Goal: Task Accomplishment & Management: Use online tool/utility

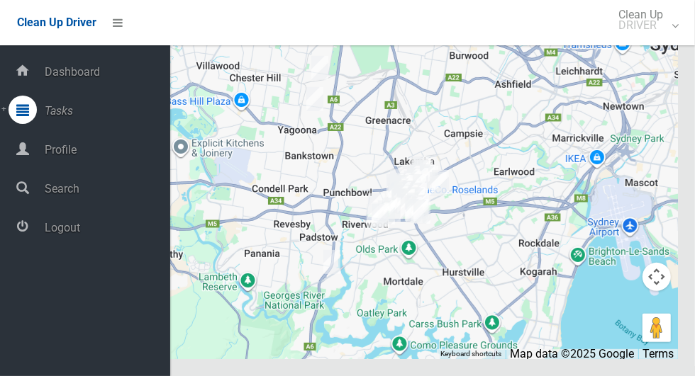
scroll to position [8486, 0]
click at [94, 235] on span "Logout" at bounding box center [105, 227] width 130 height 13
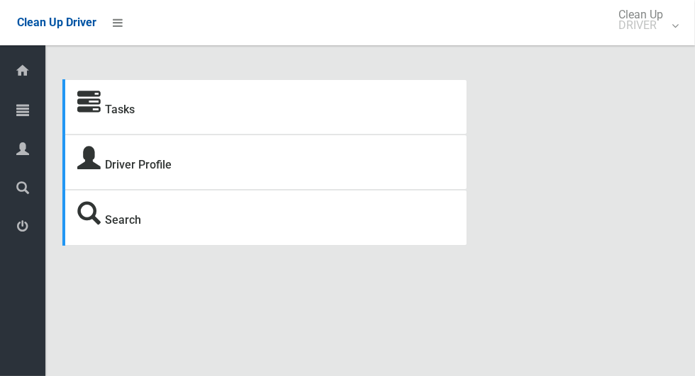
click at [29, 115] on icon at bounding box center [22, 110] width 13 height 28
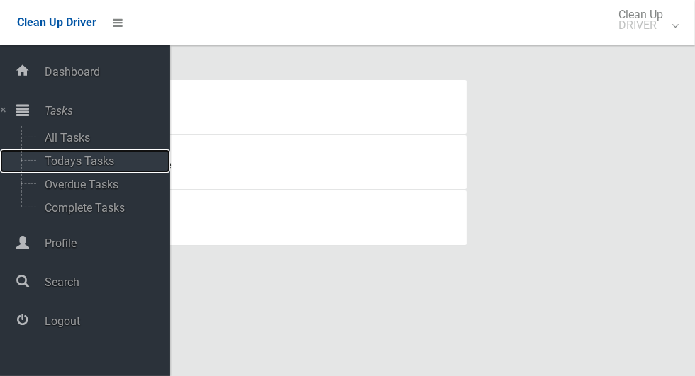
click at [113, 159] on span "Todays Tasks" at bounding box center [99, 161] width 118 height 13
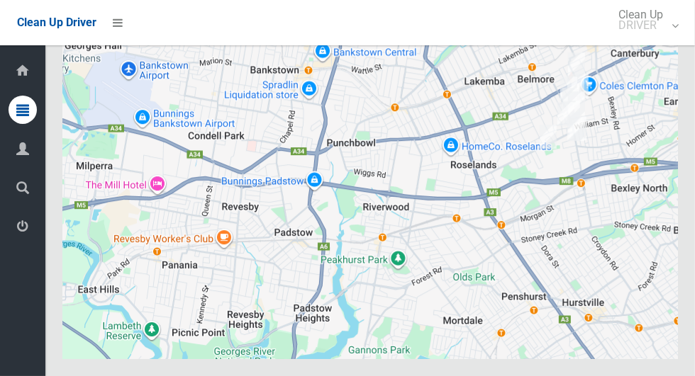
scroll to position [7862, 0]
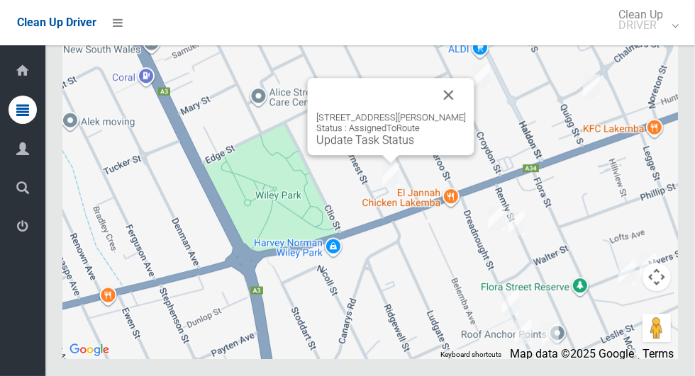
click at [456, 112] on button "Close" at bounding box center [449, 95] width 34 height 34
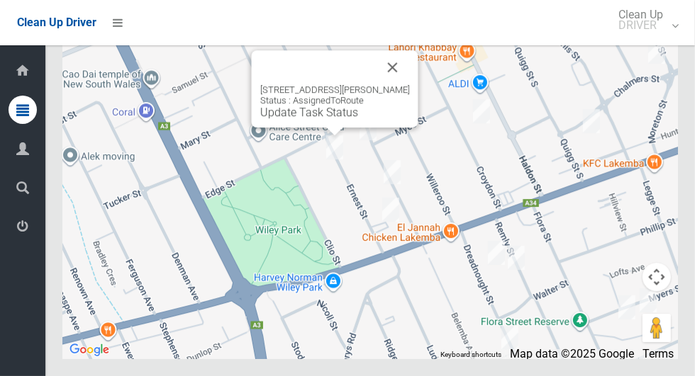
click at [400, 73] on div "4/89 Ernest Street, LAKEMBA NSW 2195 Status : AssignedToRoute Update Task Status" at bounding box center [369, 182] width 615 height 354
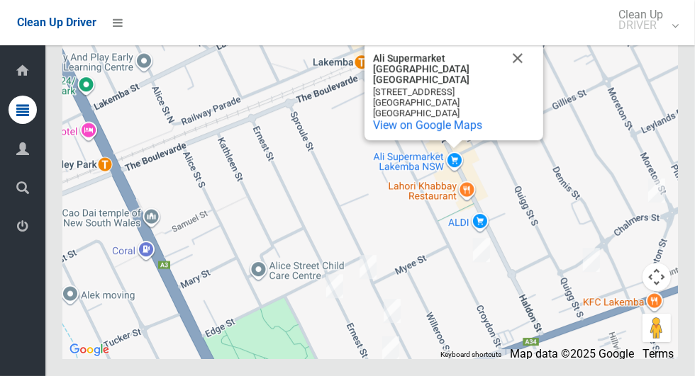
click at [522, 75] on button "Close" at bounding box center [517, 58] width 34 height 34
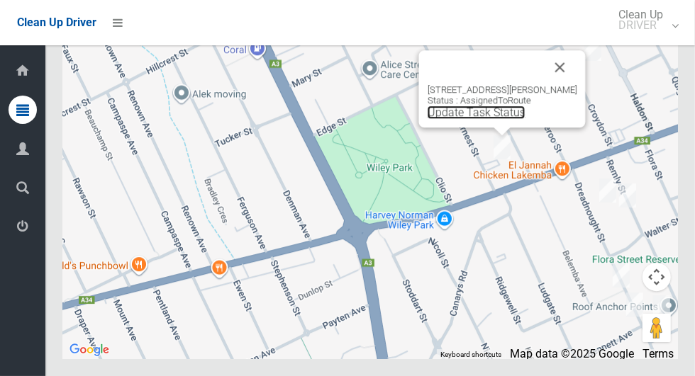
click at [495, 119] on link "Update Task Status" at bounding box center [476, 112] width 98 height 13
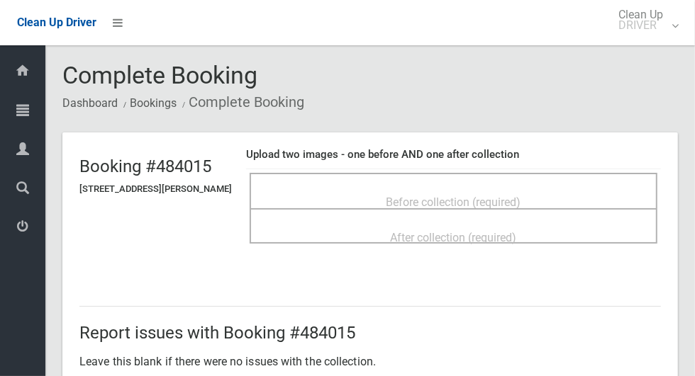
click at [559, 194] on div "Before collection (required)" at bounding box center [453, 202] width 376 height 26
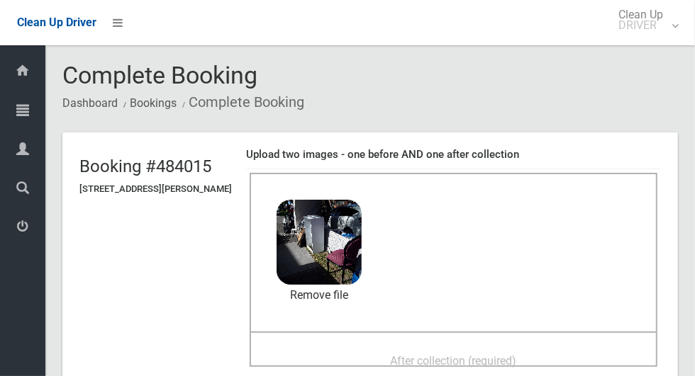
click at [453, 356] on span "After collection (required)" at bounding box center [454, 360] width 126 height 13
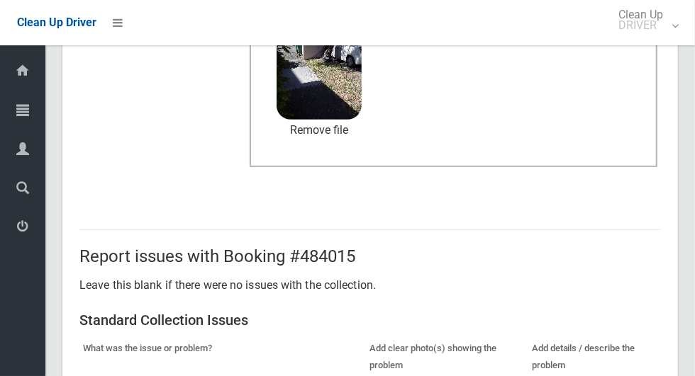
scroll to position [732, 0]
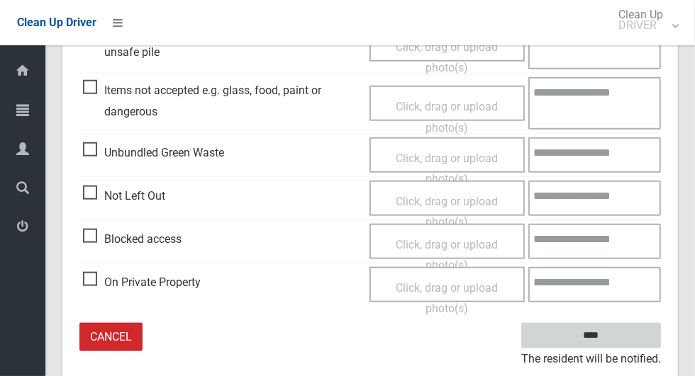
click at [617, 330] on input "****" at bounding box center [591, 336] width 140 height 26
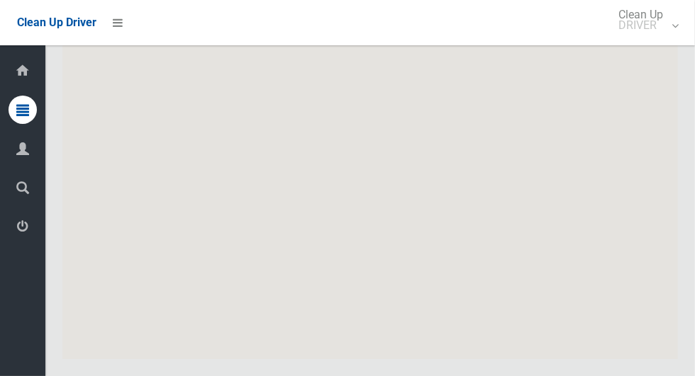
scroll to position [7862, 0]
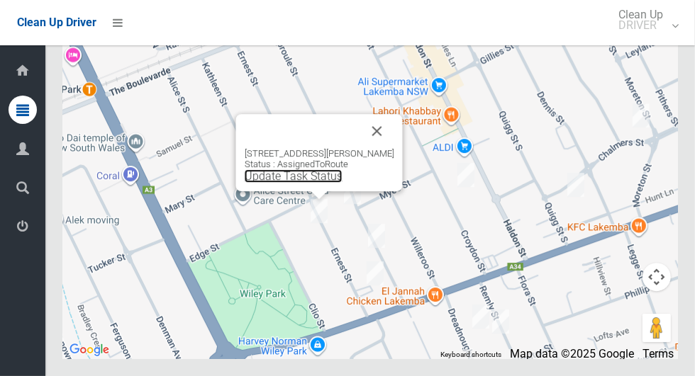
click at [301, 183] on link "Update Task Status" at bounding box center [294, 175] width 98 height 13
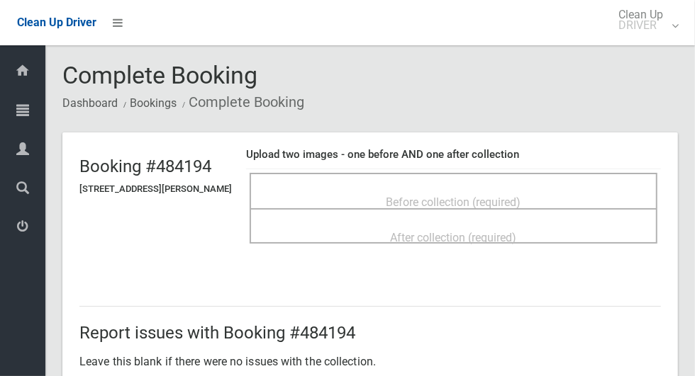
click at [516, 198] on span "Before collection (required)" at bounding box center [453, 202] width 135 height 13
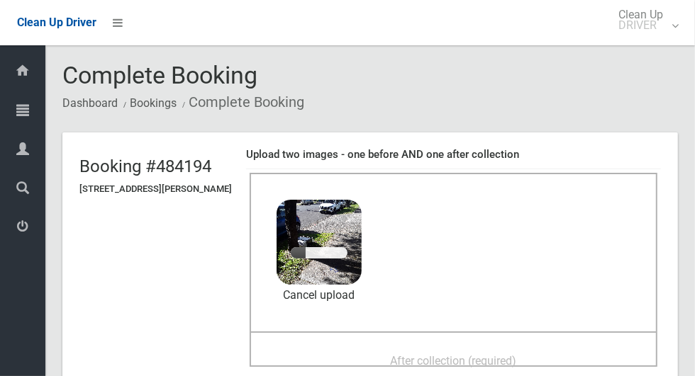
scroll to position [104, 0]
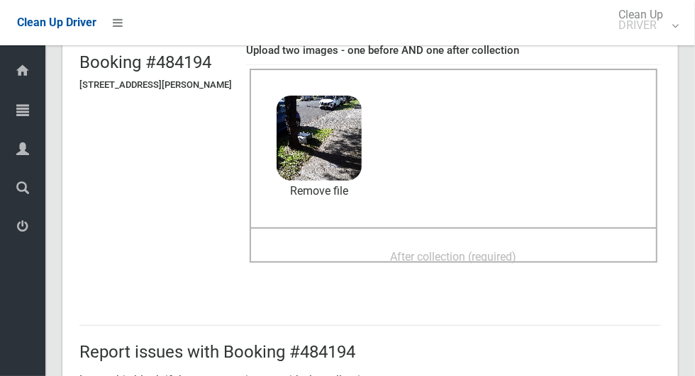
click at [517, 254] on span "After collection (required)" at bounding box center [454, 256] width 126 height 13
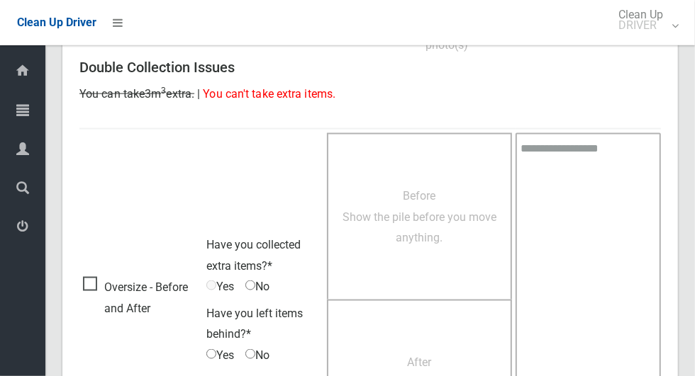
scroll to position [1160, 0]
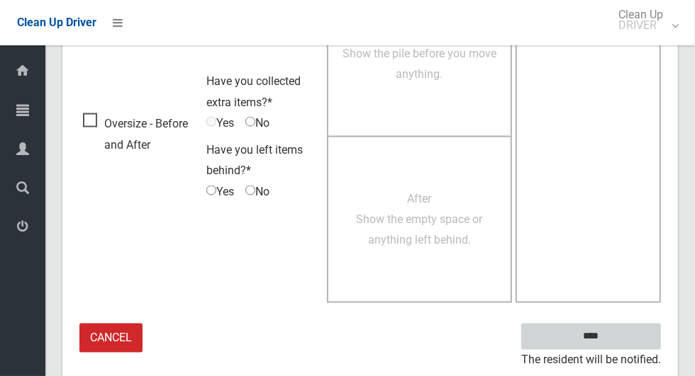
click at [622, 336] on input "****" at bounding box center [591, 337] width 140 height 26
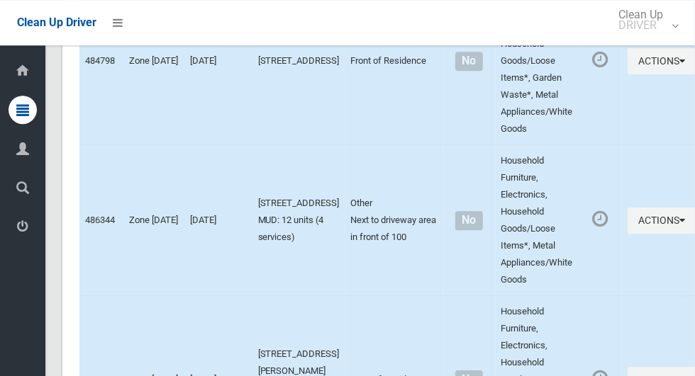
scroll to position [7862, 0]
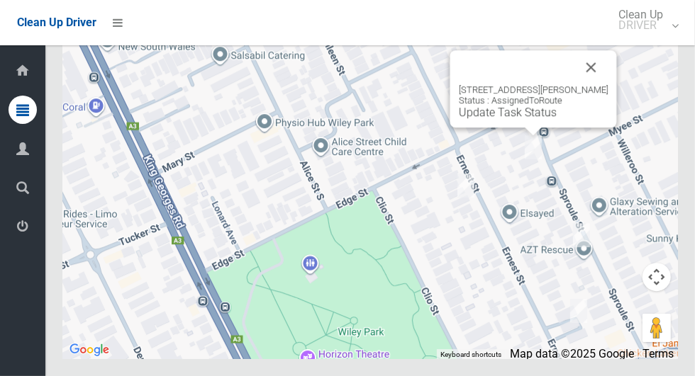
click at [597, 84] on button "Close" at bounding box center [591, 67] width 34 height 34
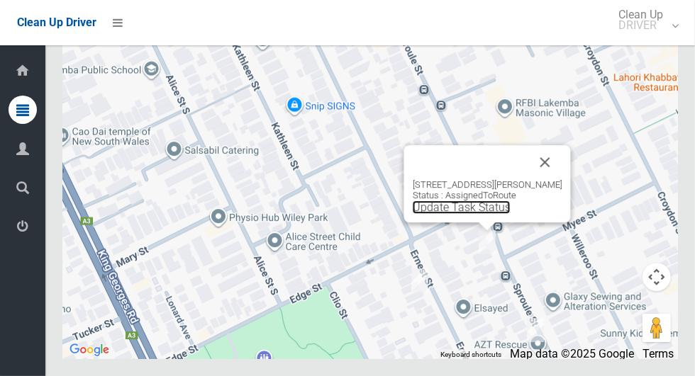
click at [488, 214] on link "Update Task Status" at bounding box center [462, 207] width 98 height 13
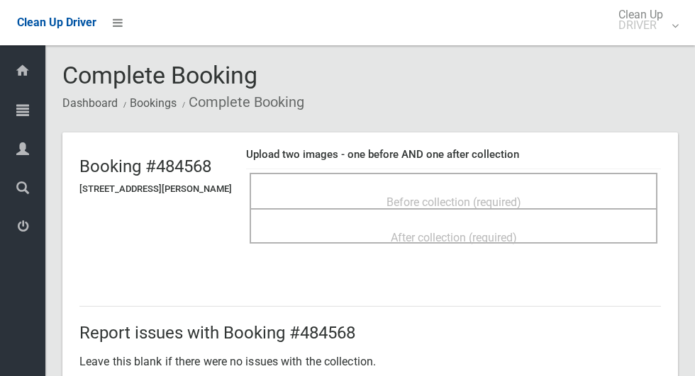
click at [547, 195] on div "Before collection (required)" at bounding box center [453, 202] width 376 height 26
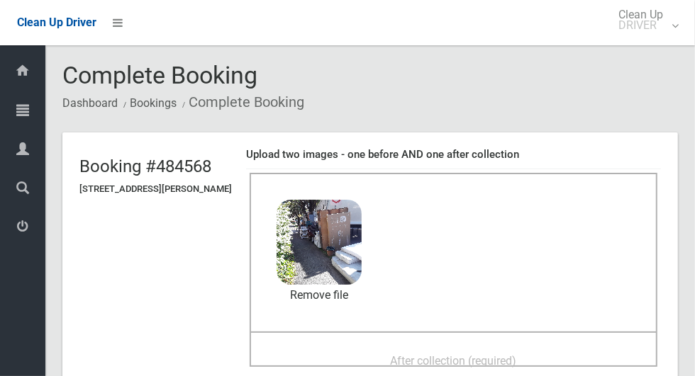
click at [452, 367] on span "After collection (required)" at bounding box center [454, 360] width 126 height 13
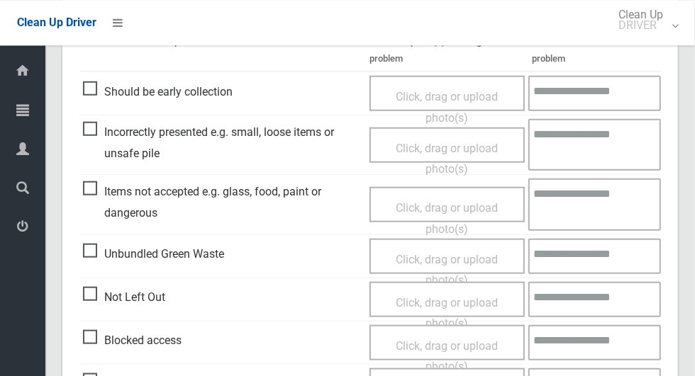
scroll to position [732, 0]
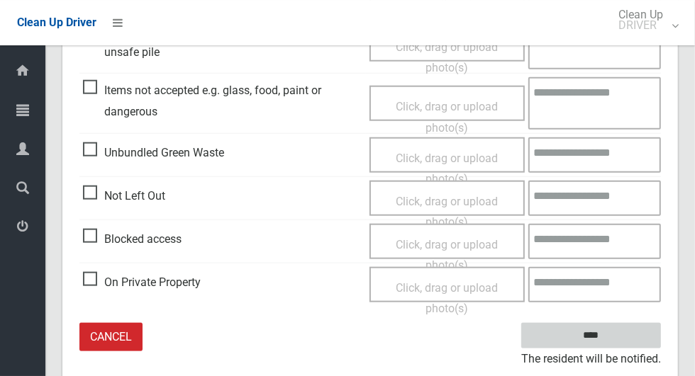
click at [631, 325] on input "****" at bounding box center [591, 336] width 140 height 26
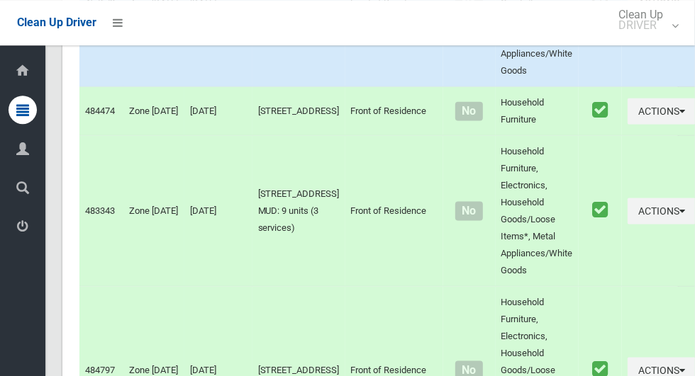
scroll to position [7862, 0]
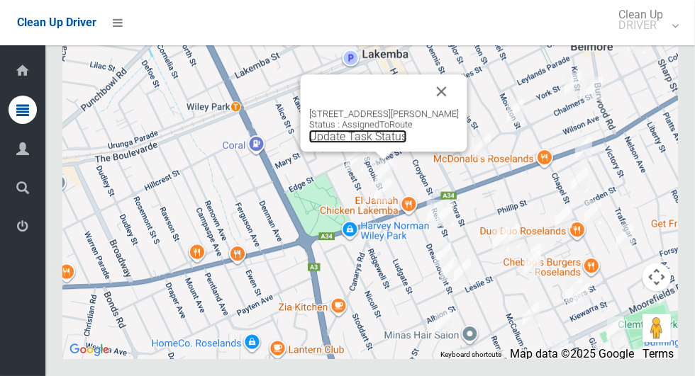
click at [381, 143] on link "Update Task Status" at bounding box center [358, 136] width 98 height 13
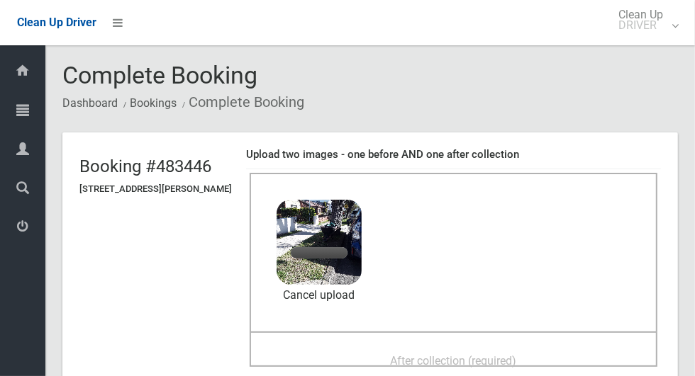
click at [517, 354] on span "After collection (required)" at bounding box center [454, 360] width 126 height 13
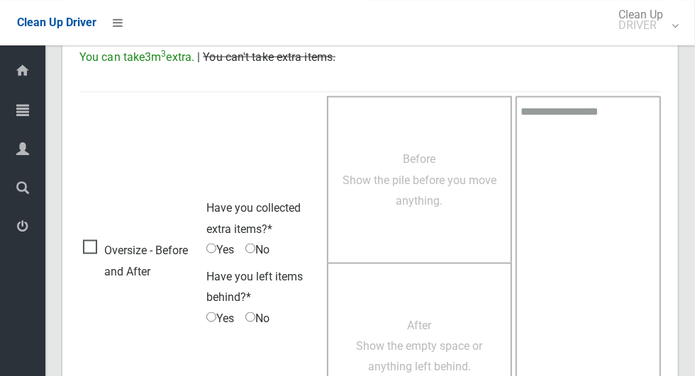
scroll to position [1160, 0]
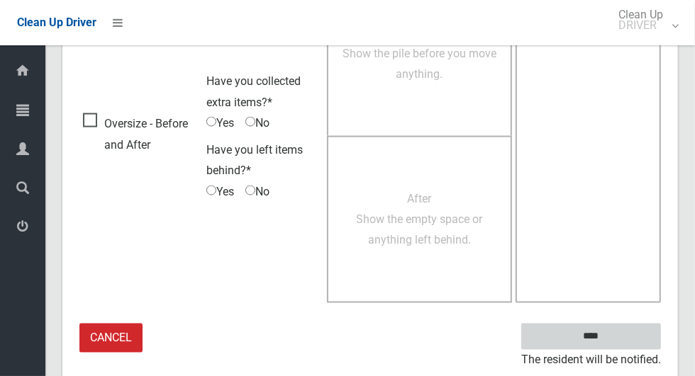
click at [629, 332] on input "****" at bounding box center [591, 337] width 140 height 26
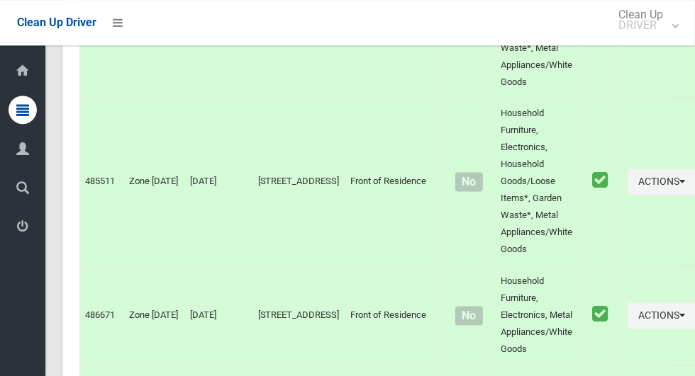
scroll to position [7862, 0]
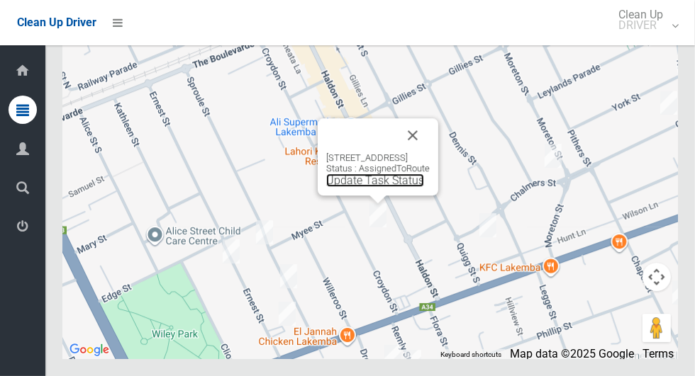
click at [370, 187] on link "Update Task Status" at bounding box center [375, 180] width 98 height 13
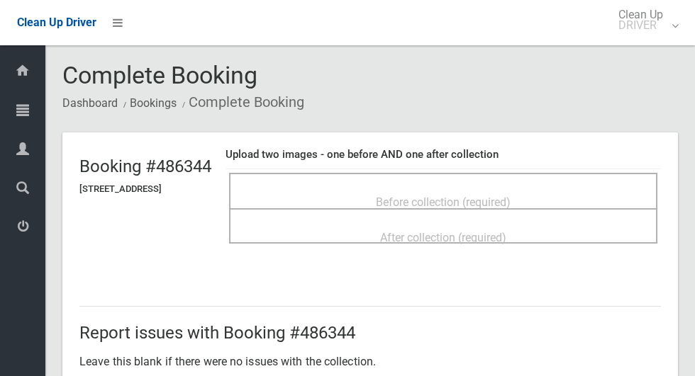
click at [510, 196] on span "Before collection (required)" at bounding box center [443, 202] width 135 height 13
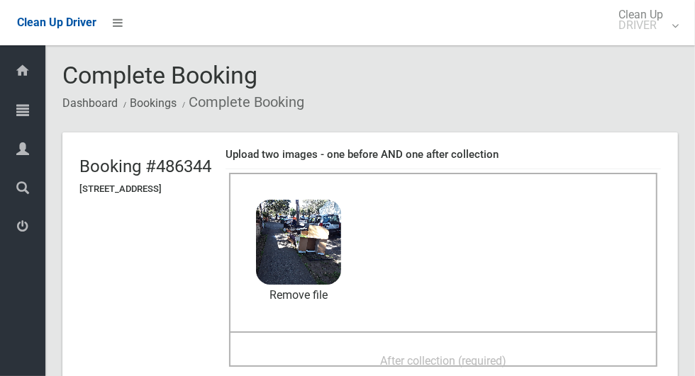
click at [544, 347] on div "After collection (required)" at bounding box center [443, 360] width 397 height 26
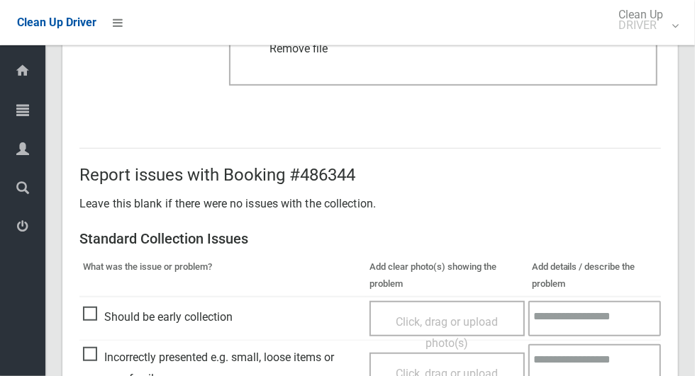
scroll to position [732, 0]
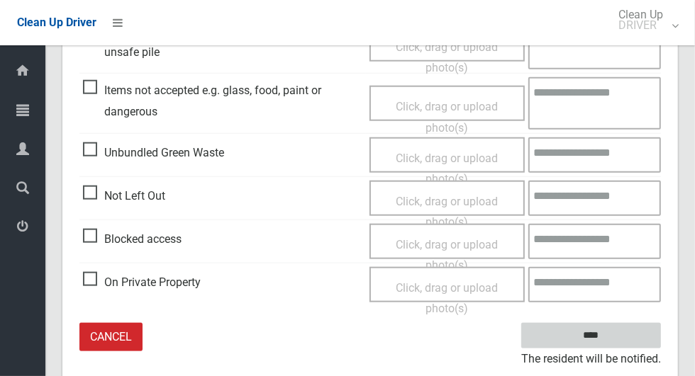
click at [615, 334] on input "****" at bounding box center [591, 336] width 140 height 26
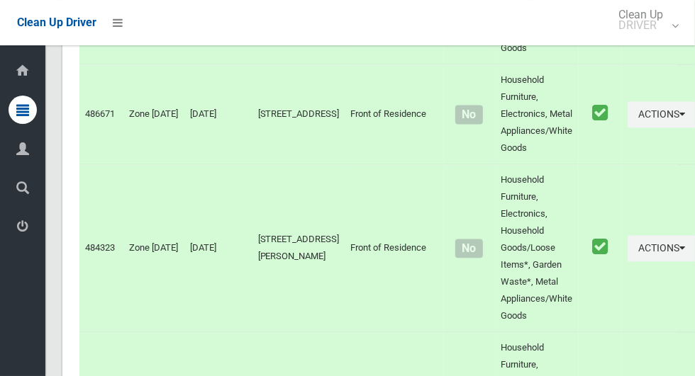
scroll to position [7862, 0]
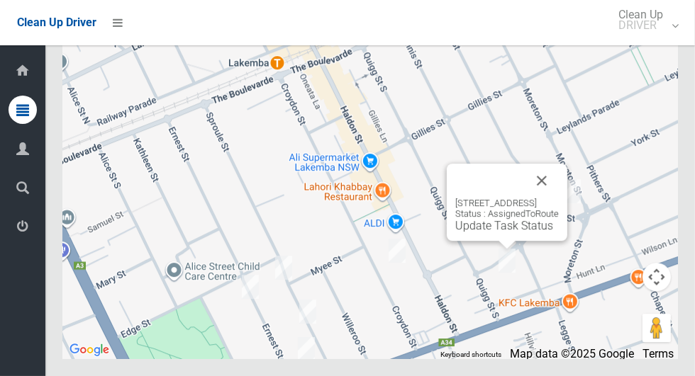
click at [559, 198] on button "Close" at bounding box center [542, 181] width 34 height 34
click at [495, 232] on div "106 Chalmers Street, LAKEMBA NSW 2195 Status : AssignedToRoute Update Task Stat…" at bounding box center [506, 215] width 103 height 35
click at [497, 232] on link "Update Task Status" at bounding box center [504, 225] width 98 height 13
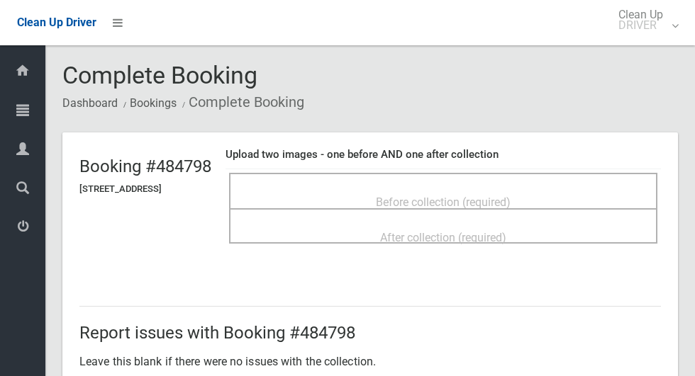
click at [510, 196] on span "Before collection (required)" at bounding box center [443, 202] width 135 height 13
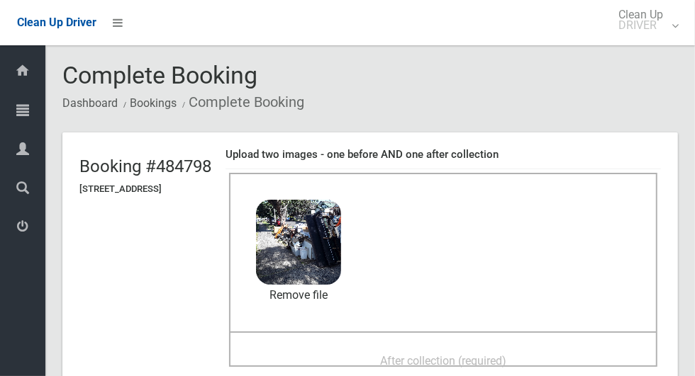
click at [413, 347] on div "After collection (required)" at bounding box center [443, 360] width 397 height 26
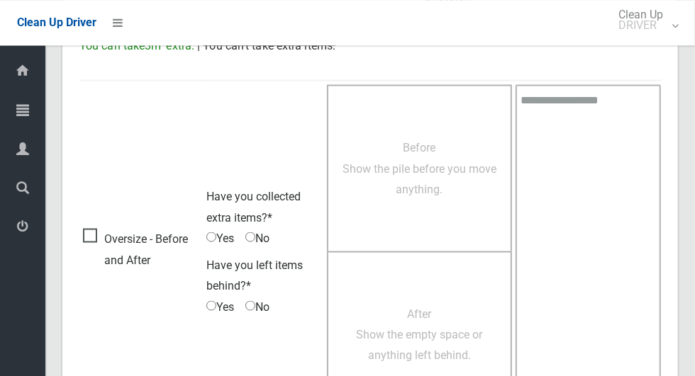
scroll to position [1160, 0]
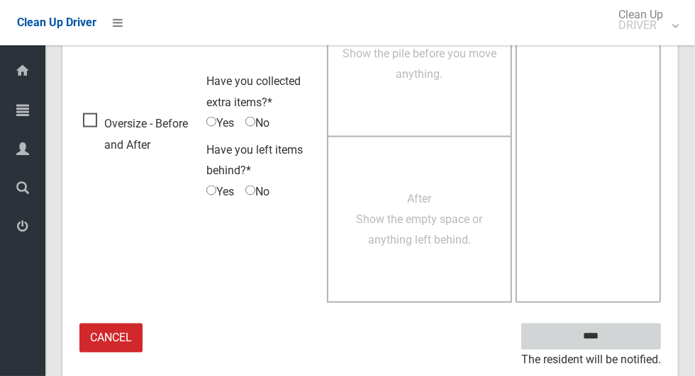
click at [634, 332] on input "****" at bounding box center [591, 337] width 140 height 26
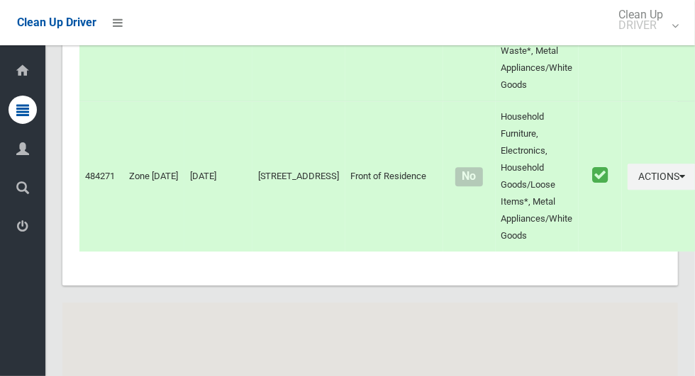
scroll to position [7862, 0]
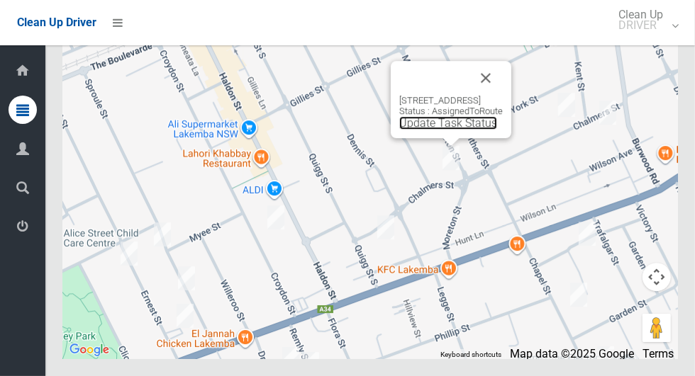
click at [444, 130] on link "Update Task Status" at bounding box center [448, 122] width 98 height 13
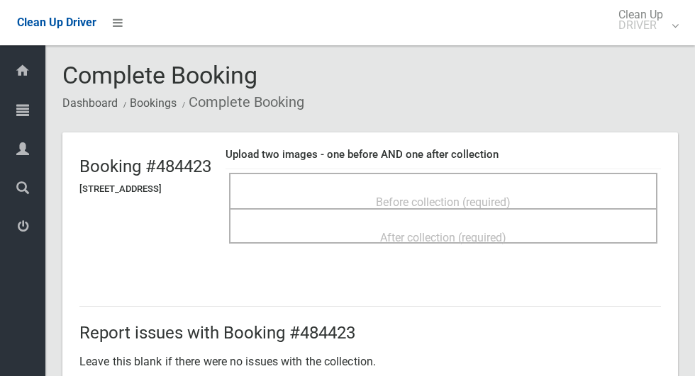
click at [562, 196] on div "Before collection (required)" at bounding box center [443, 202] width 397 height 26
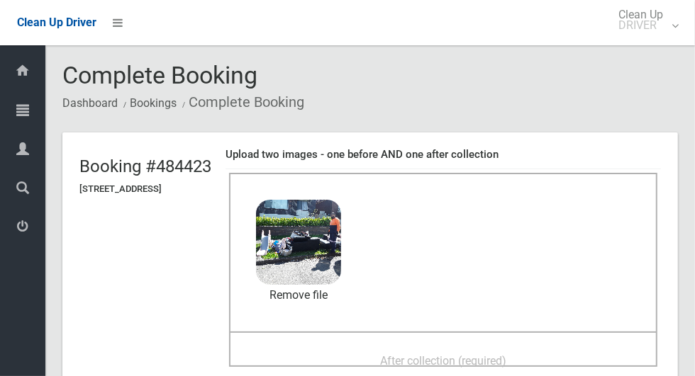
click at [506, 355] on span "After collection (required)" at bounding box center [443, 360] width 126 height 13
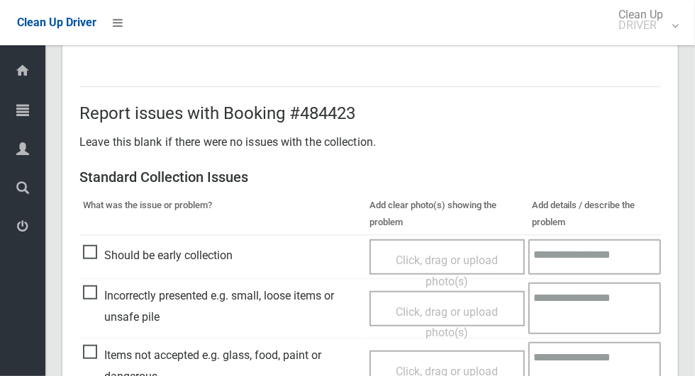
scroll to position [1160, 0]
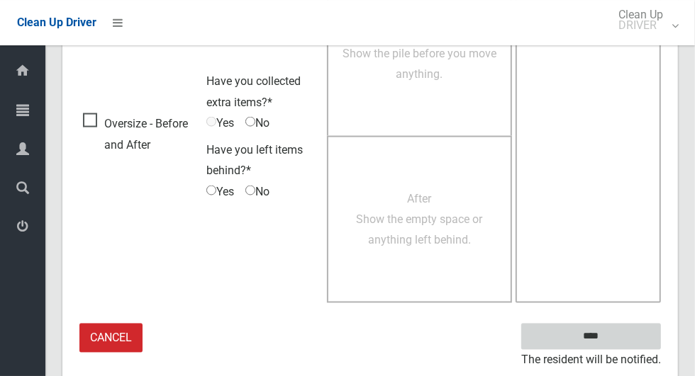
click at [618, 338] on input "****" at bounding box center [591, 337] width 140 height 26
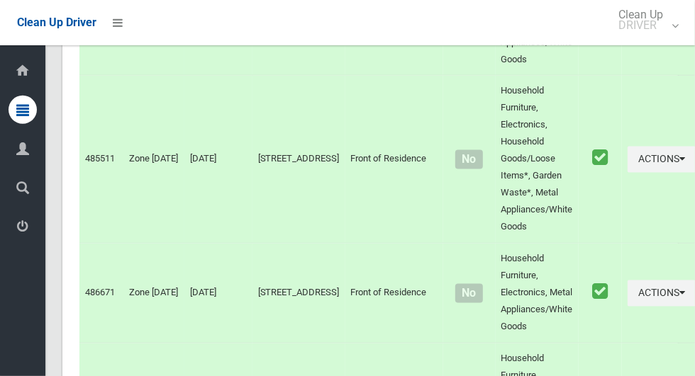
scroll to position [7862, 0]
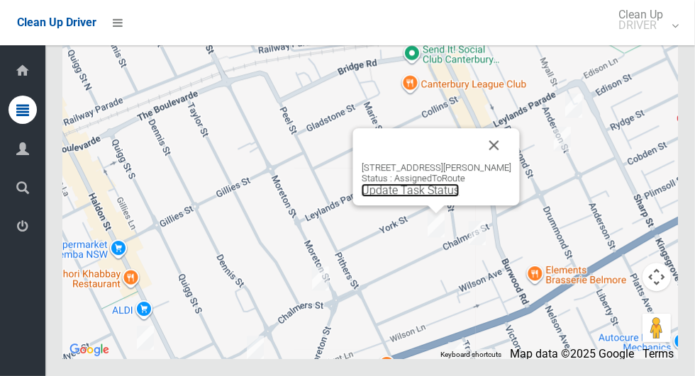
click at [438, 197] on link "Update Task Status" at bounding box center [411, 190] width 98 height 13
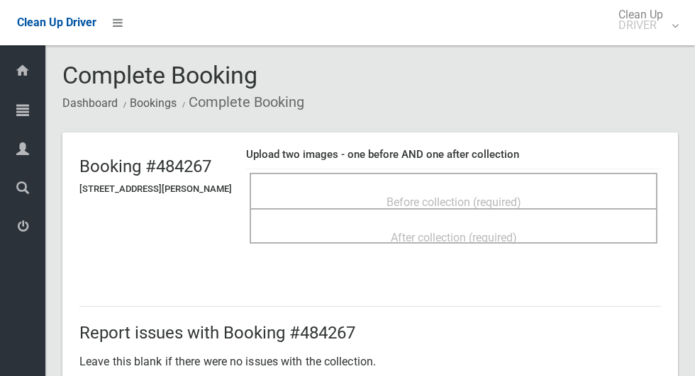
click at [521, 196] on span "Before collection (required)" at bounding box center [453, 202] width 135 height 13
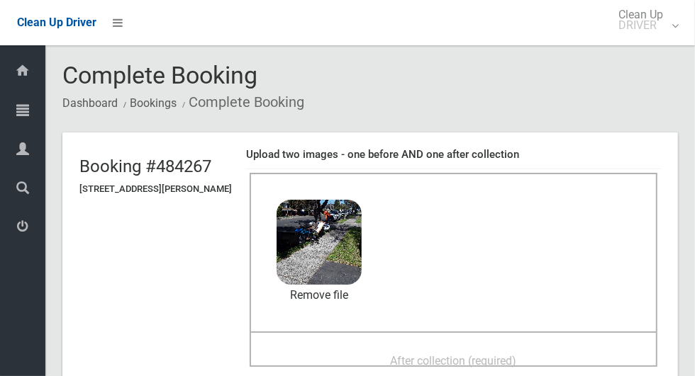
click at [517, 354] on span "After collection (required)" at bounding box center [454, 360] width 126 height 13
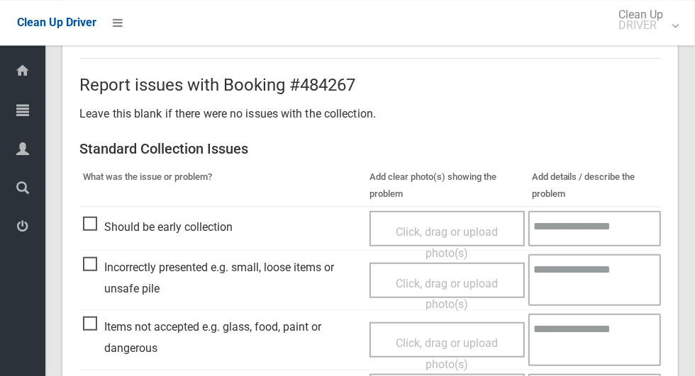
scroll to position [1160, 0]
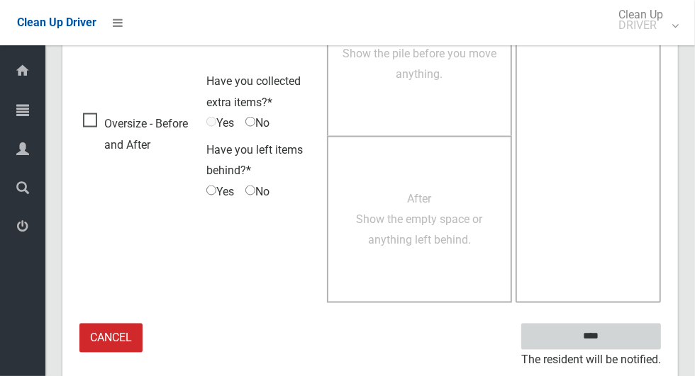
click at [641, 333] on input "****" at bounding box center [591, 337] width 140 height 26
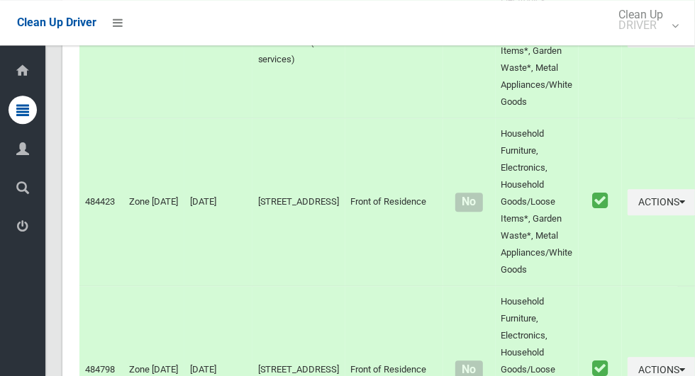
scroll to position [7862, 0]
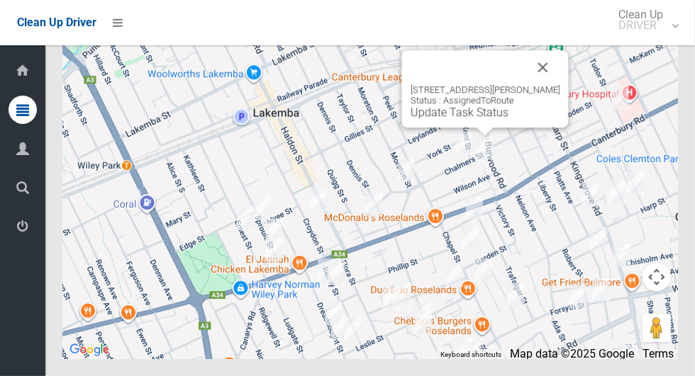
click at [484, 119] on link "Update Task Status" at bounding box center [459, 112] width 98 height 13
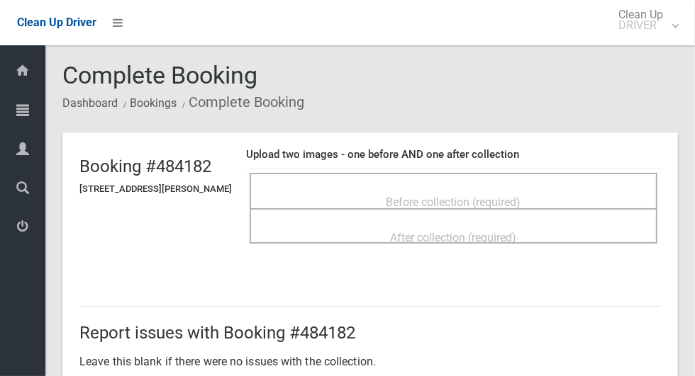
click at [521, 196] on span "Before collection (required)" at bounding box center [453, 202] width 135 height 13
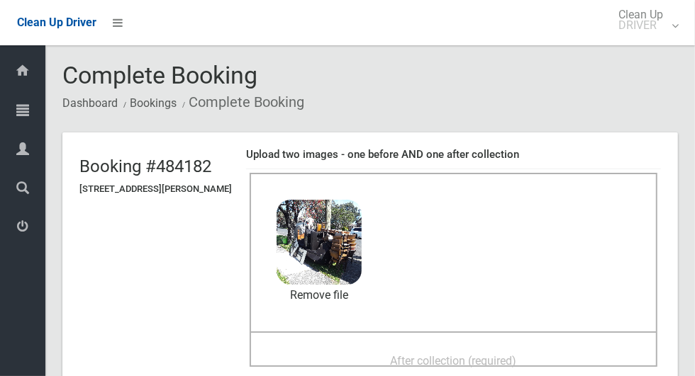
click at [517, 354] on span "After collection (required)" at bounding box center [454, 360] width 126 height 13
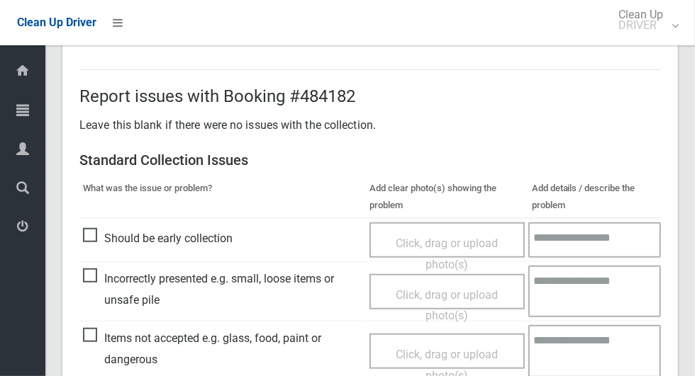
scroll to position [1160, 0]
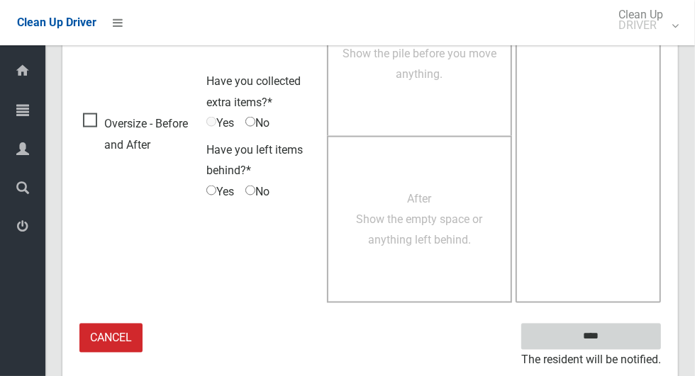
click at [622, 334] on input "****" at bounding box center [591, 337] width 140 height 26
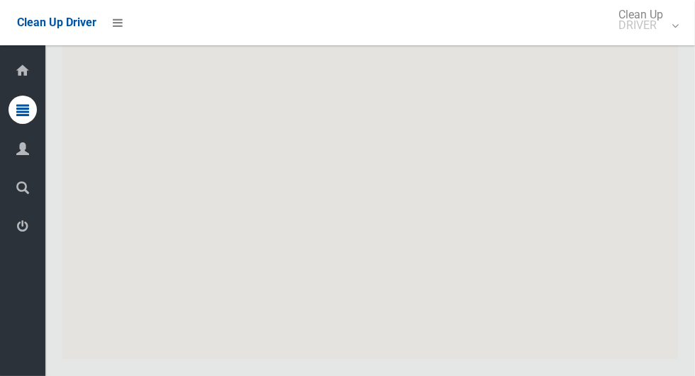
scroll to position [7862, 0]
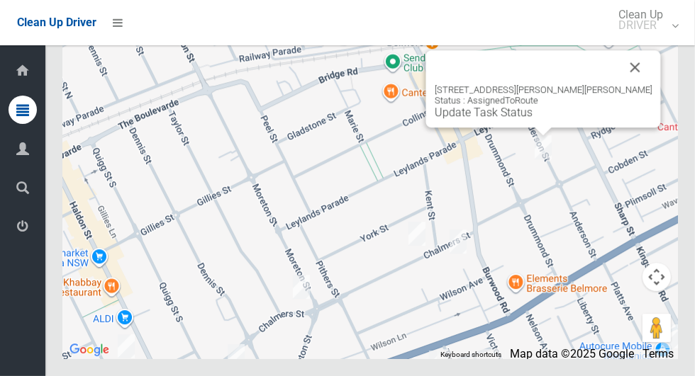
click at [618, 84] on button "Close" at bounding box center [635, 67] width 34 height 34
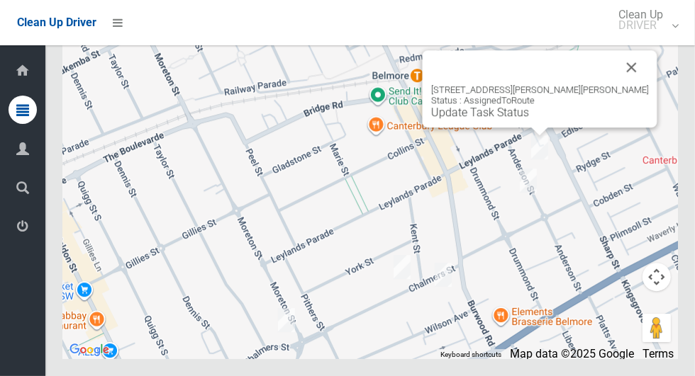
click at [615, 84] on button "Close" at bounding box center [632, 67] width 34 height 34
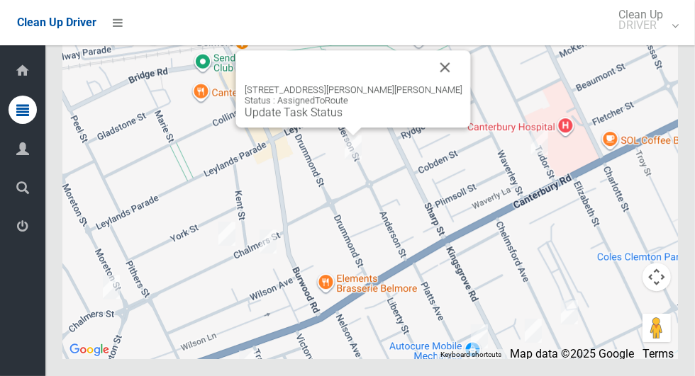
click at [430, 84] on button "Close" at bounding box center [445, 67] width 34 height 34
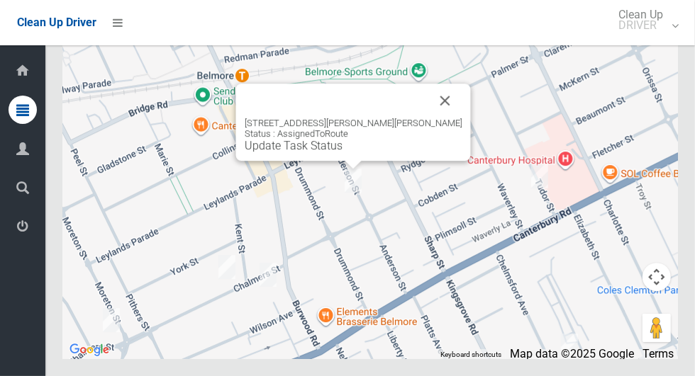
click at [342, 152] on link "Update Task Status" at bounding box center [294, 145] width 98 height 13
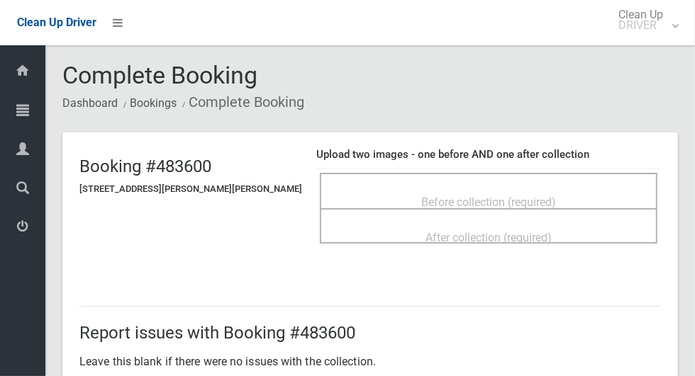
click at [546, 192] on div "Before collection (required)" at bounding box center [488, 202] width 306 height 26
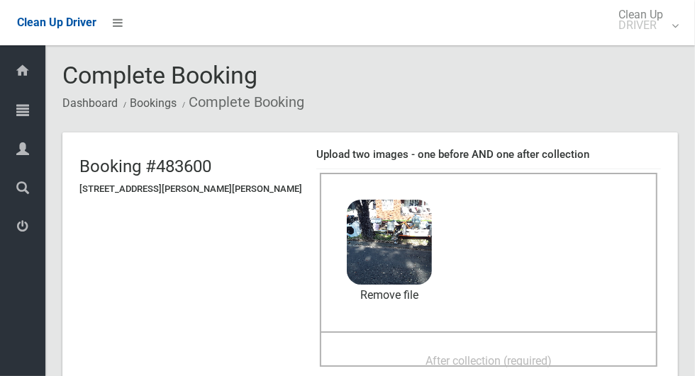
click at [559, 348] on div "After collection (required)" at bounding box center [488, 360] width 306 height 26
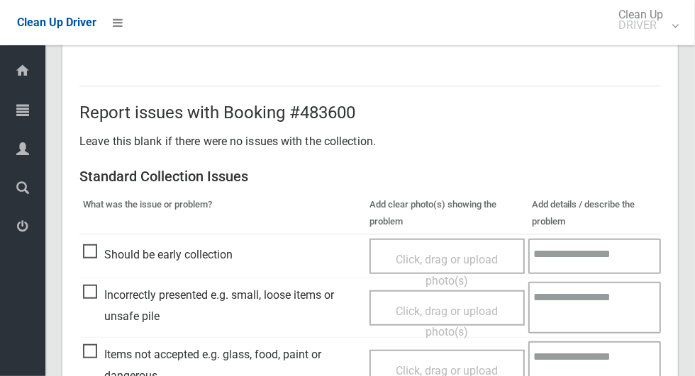
scroll to position [732, 0]
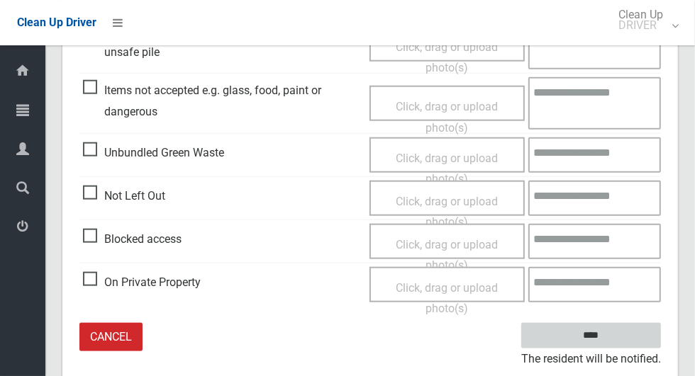
click at [637, 324] on input "****" at bounding box center [591, 336] width 140 height 26
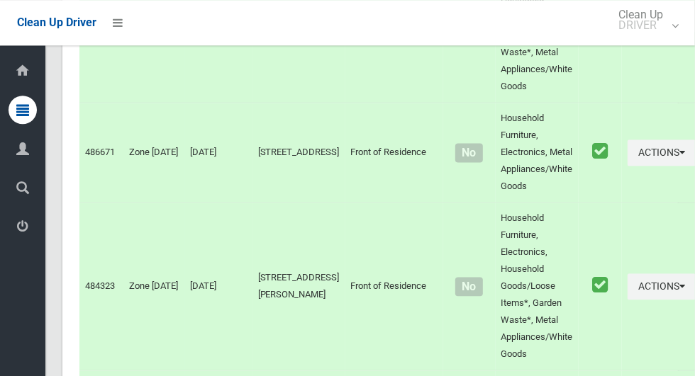
scroll to position [7862, 0]
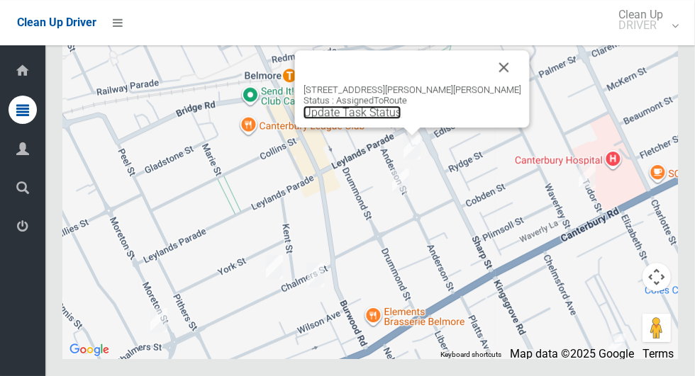
click at [401, 119] on link "Update Task Status" at bounding box center [352, 112] width 98 height 13
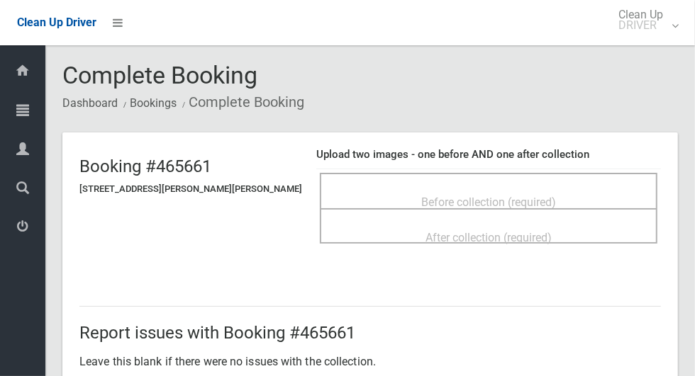
click at [520, 196] on span "Before collection (required)" at bounding box center [488, 202] width 135 height 13
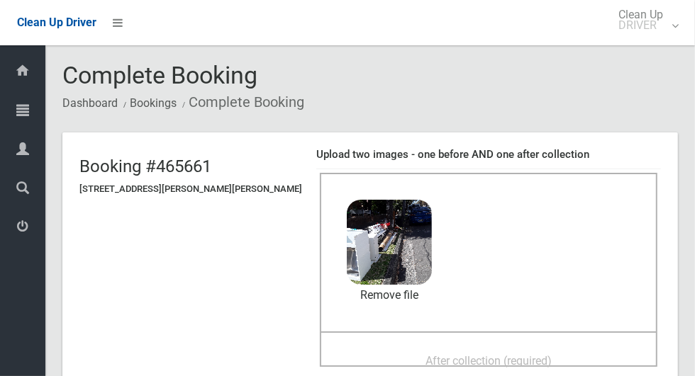
click at [543, 347] on div "After collection (required)" at bounding box center [488, 360] width 306 height 26
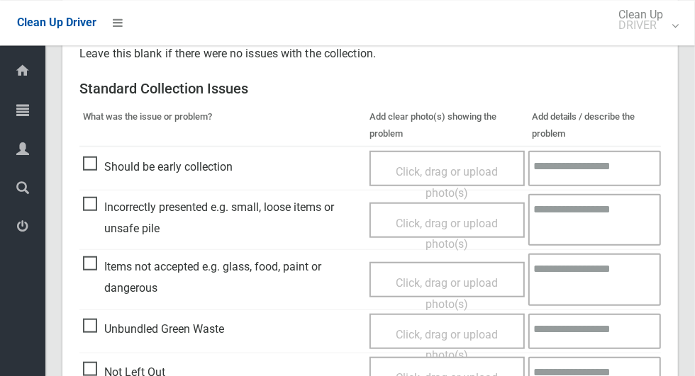
scroll to position [732, 0]
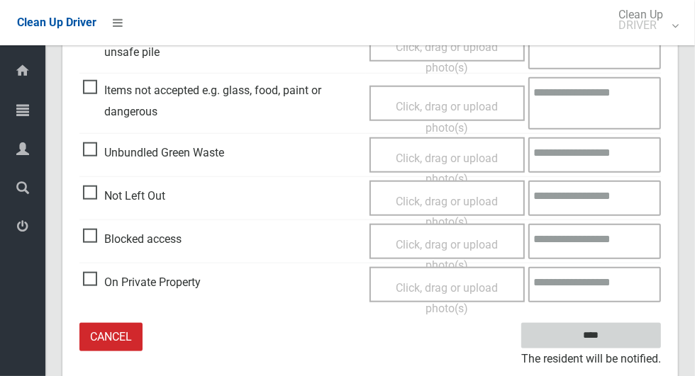
click at [615, 345] on input "****" at bounding box center [591, 336] width 140 height 26
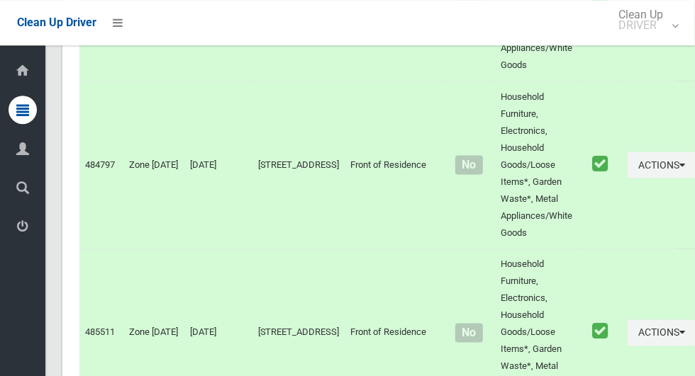
scroll to position [7862, 0]
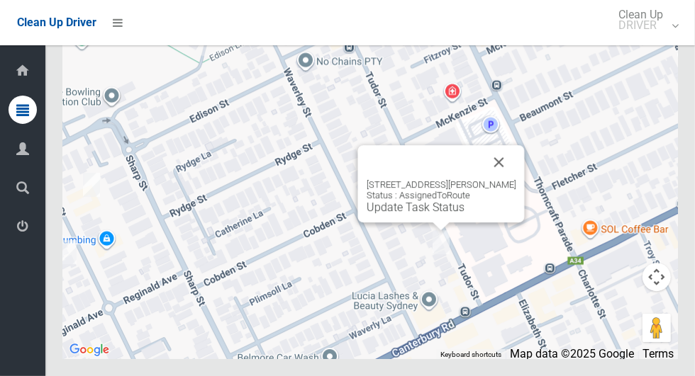
click at [497, 179] on button "Close" at bounding box center [499, 162] width 34 height 34
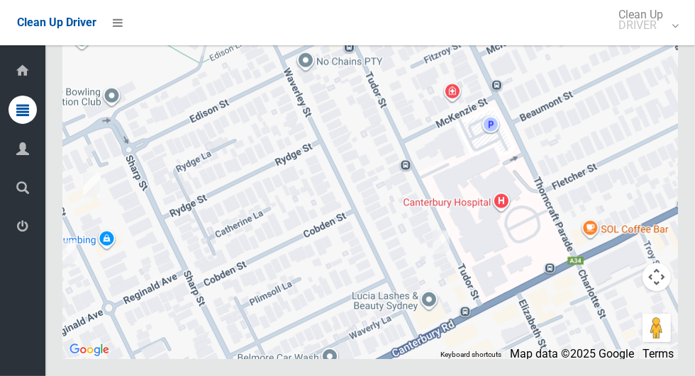
click at [515, 241] on div at bounding box center [369, 182] width 615 height 354
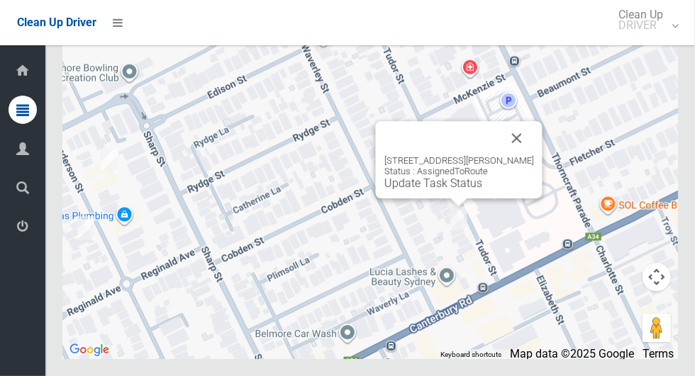
click at [524, 155] on button "Close" at bounding box center [517, 138] width 34 height 34
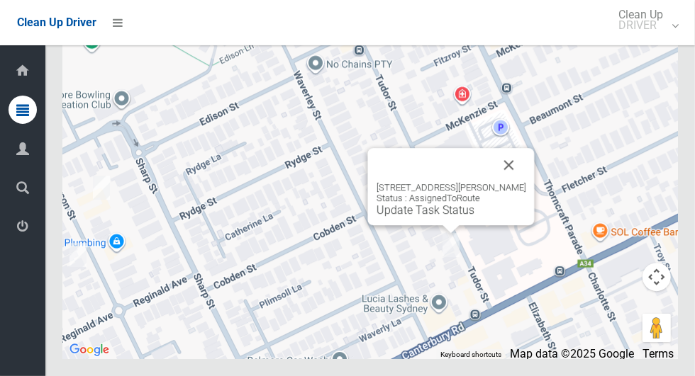
click at [453, 217] on div "53 Tudor Street, BELMORE NSW 2192 Status : AssignedToRoute Update Task Status" at bounding box center [451, 199] width 150 height 35
click at [447, 217] on link "Update Task Status" at bounding box center [425, 209] width 98 height 13
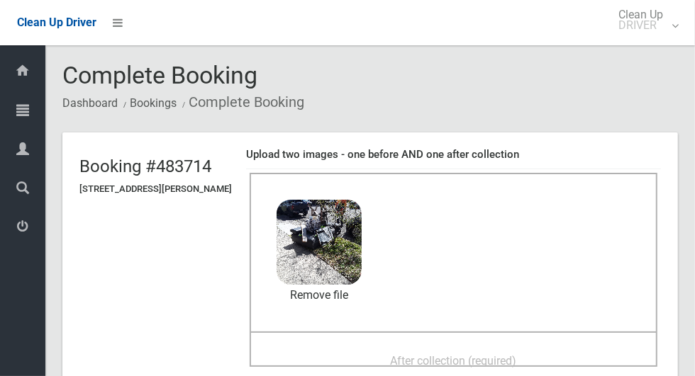
click at [542, 355] on div "After collection (required)" at bounding box center [453, 360] width 376 height 26
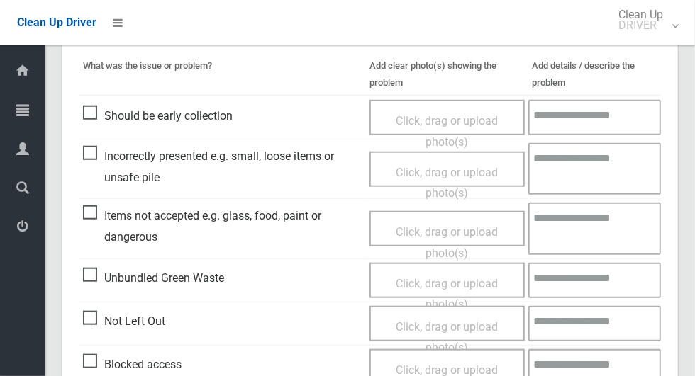
scroll to position [1160, 0]
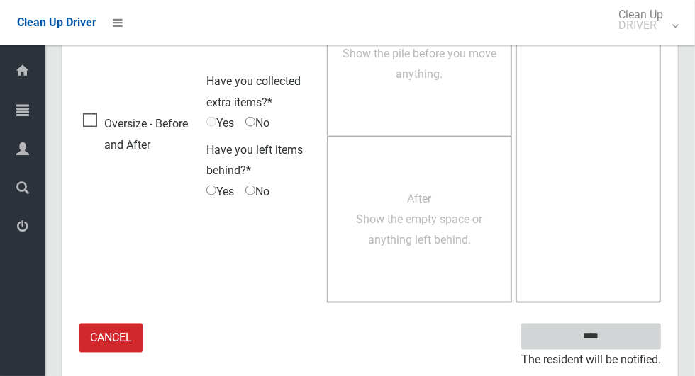
click at [615, 332] on input "****" at bounding box center [591, 337] width 140 height 26
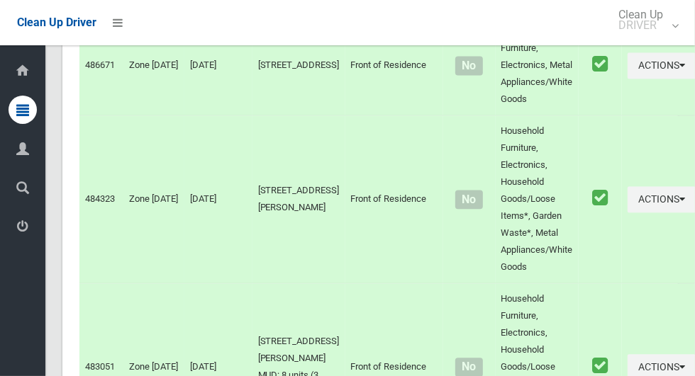
scroll to position [7862, 0]
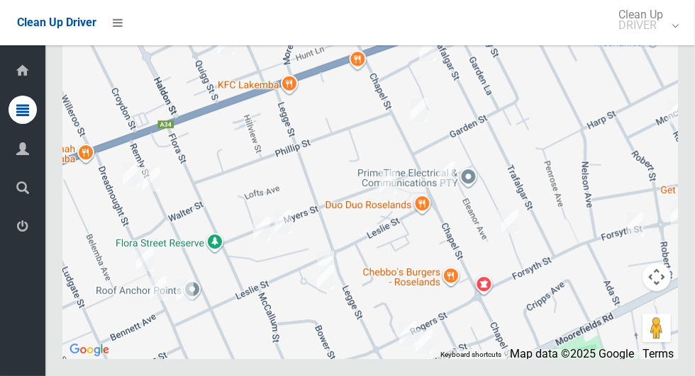
click at [18, 234] on icon at bounding box center [22, 227] width 13 height 28
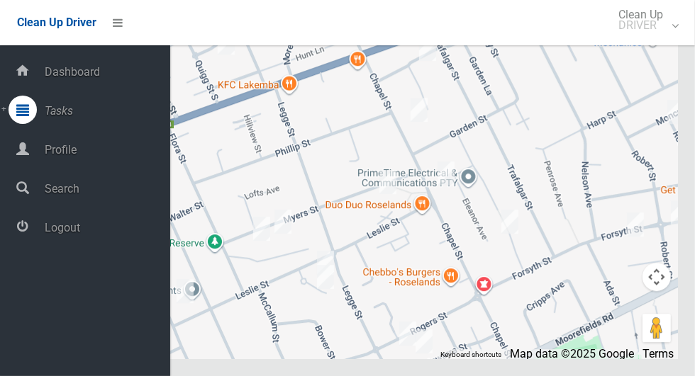
click at [46, 223] on span "Logout" at bounding box center [105, 227] width 130 height 13
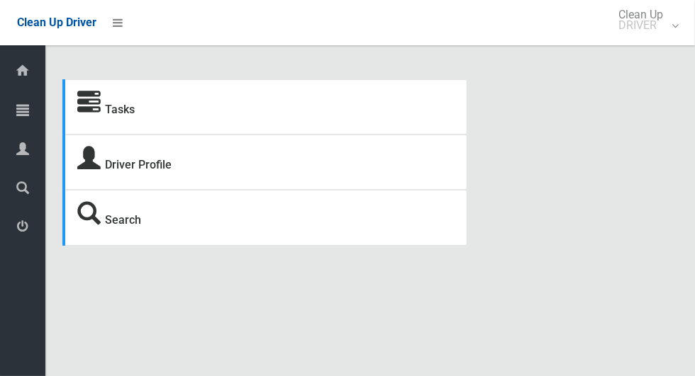
click at [17, 116] on icon at bounding box center [22, 110] width 13 height 28
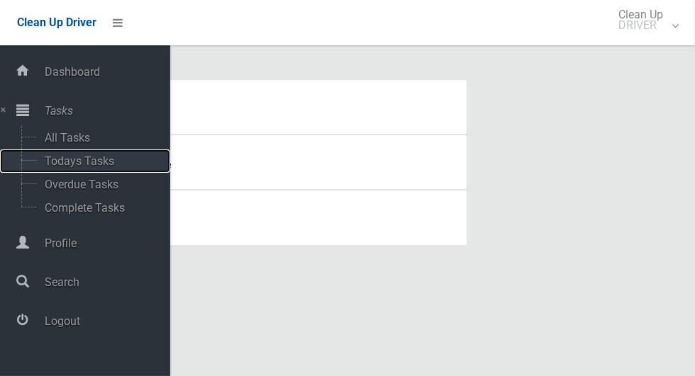
click at [52, 156] on span "Todays Tasks" at bounding box center [99, 161] width 118 height 13
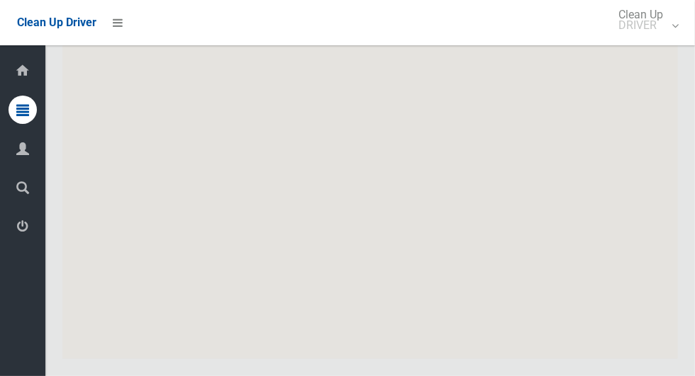
scroll to position [8503, 0]
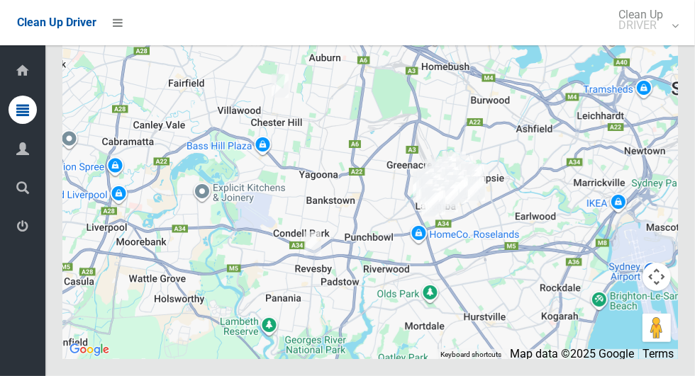
click at [17, 111] on icon at bounding box center [22, 110] width 13 height 28
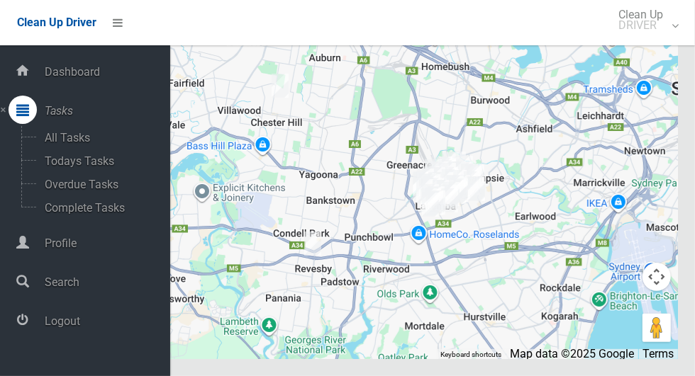
click at [64, 320] on span "Logout" at bounding box center [105, 321] width 130 height 13
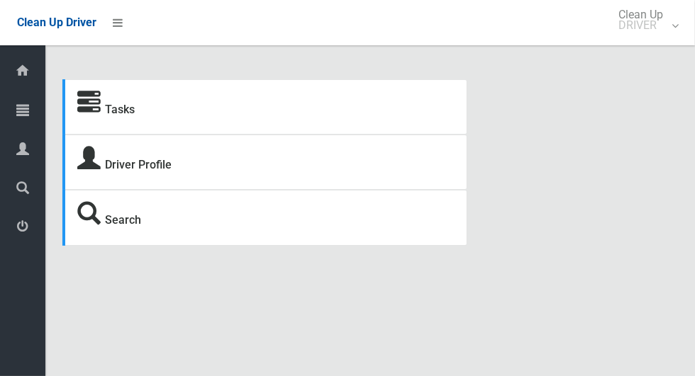
click at [16, 117] on div at bounding box center [23, 110] width 28 height 28
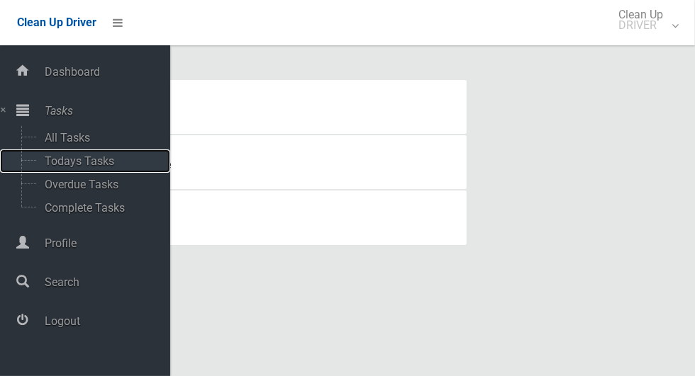
click at [47, 165] on span "Todays Tasks" at bounding box center [99, 161] width 118 height 13
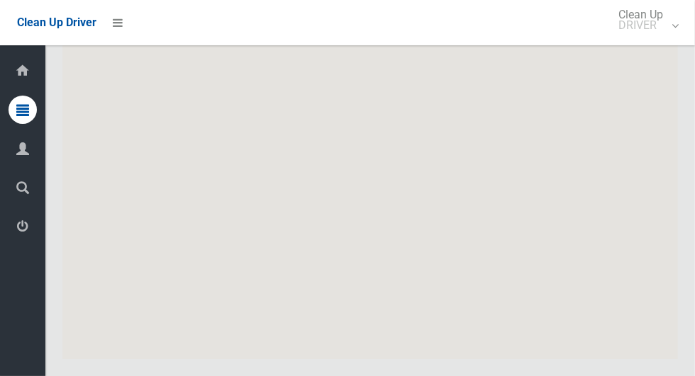
scroll to position [7913, 0]
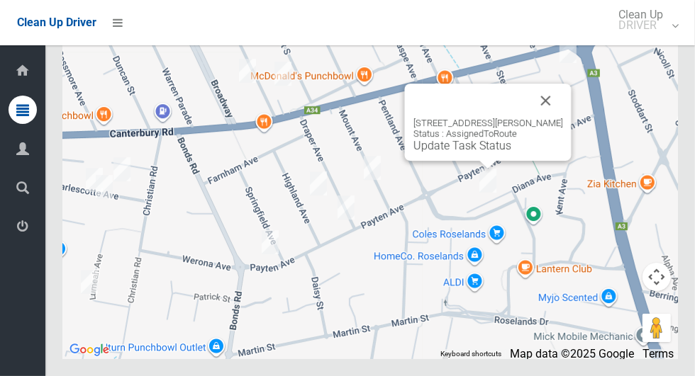
click at [550, 118] on button "Close" at bounding box center [546, 101] width 34 height 34
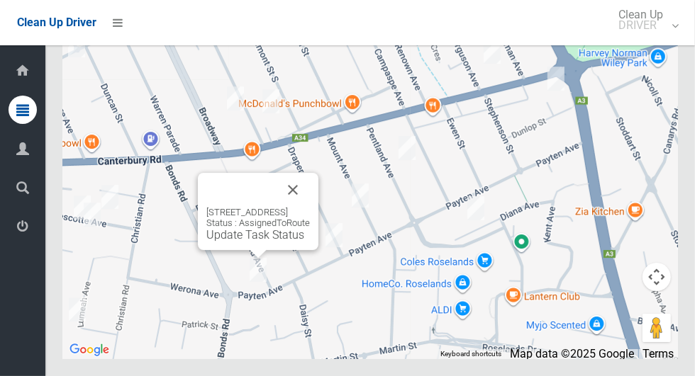
click at [310, 207] on button "Close" at bounding box center [293, 190] width 34 height 34
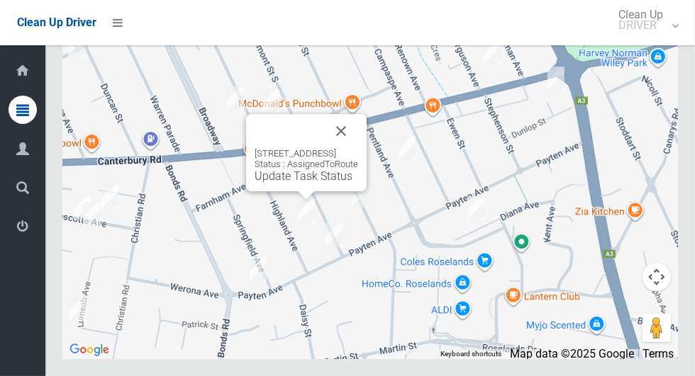
click at [358, 148] on button "Close" at bounding box center [341, 131] width 34 height 34
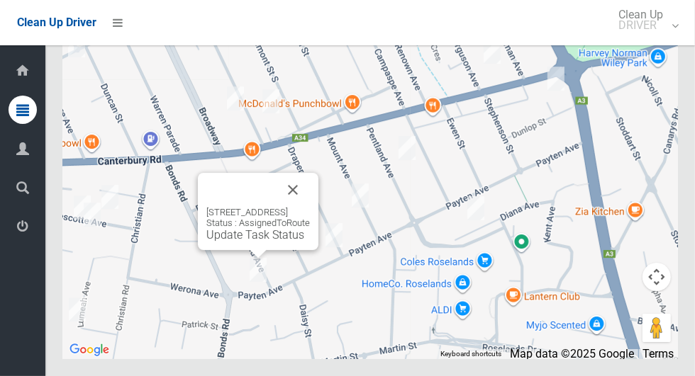
click at [310, 207] on button "Close" at bounding box center [293, 190] width 34 height 34
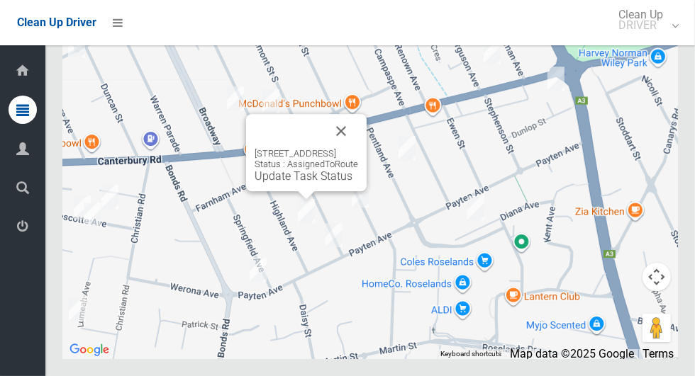
click at [358, 148] on button "Close" at bounding box center [341, 131] width 34 height 34
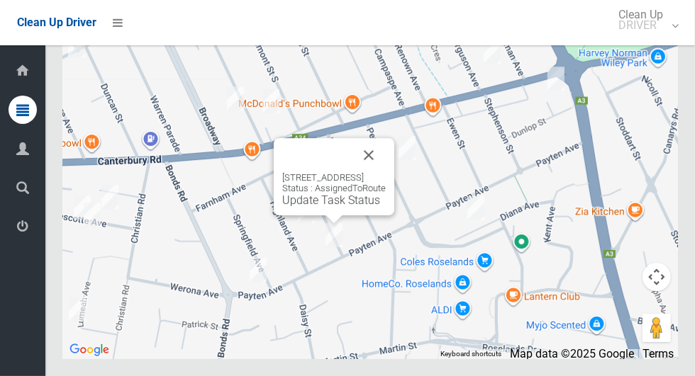
click at [386, 172] on button "Close" at bounding box center [369, 155] width 34 height 34
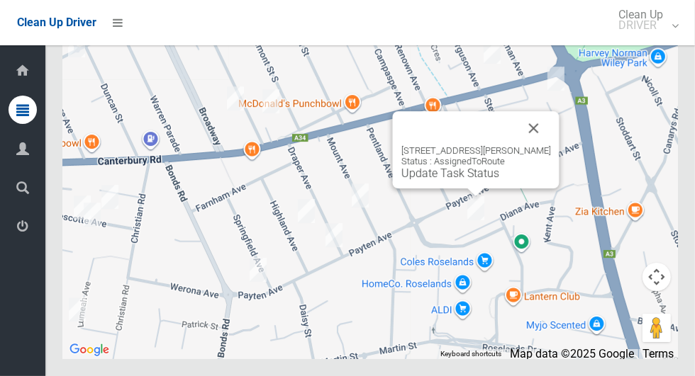
click at [548, 145] on button "Close" at bounding box center [534, 128] width 34 height 34
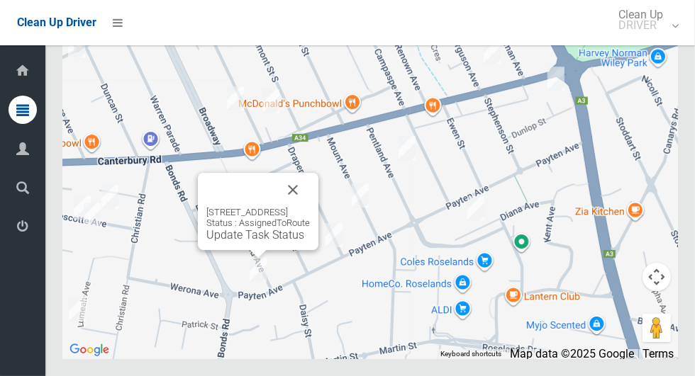
click at [310, 207] on button "Close" at bounding box center [293, 190] width 34 height 34
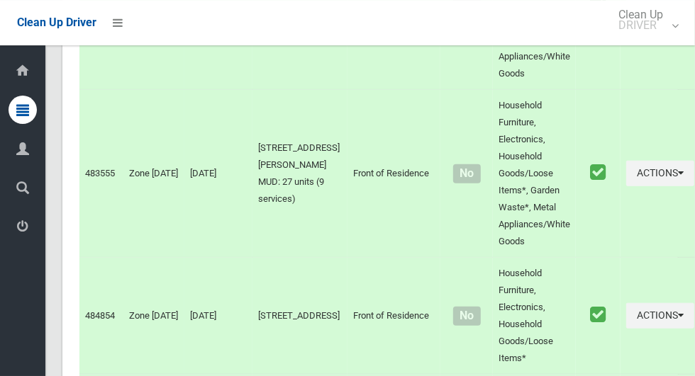
scroll to position [0, 0]
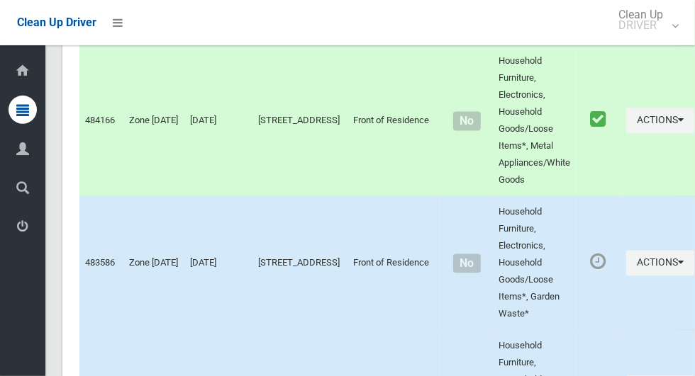
scroll to position [7913, 0]
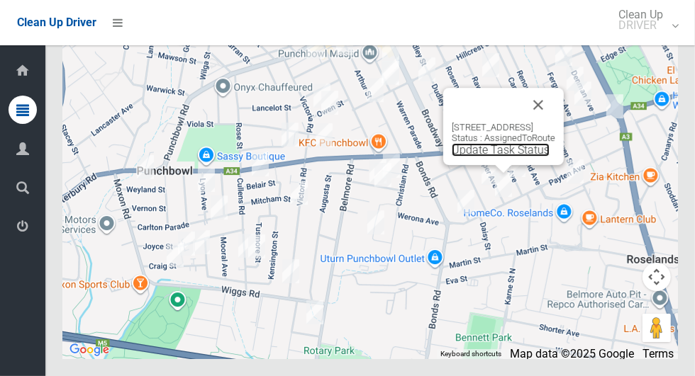
click at [497, 157] on link "Update Task Status" at bounding box center [501, 149] width 98 height 13
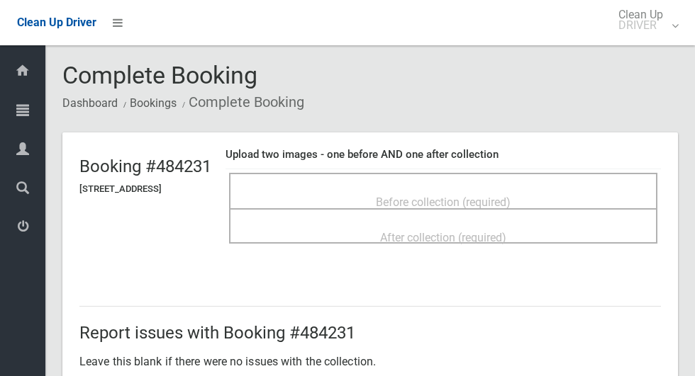
click at [510, 196] on span "Before collection (required)" at bounding box center [443, 202] width 135 height 13
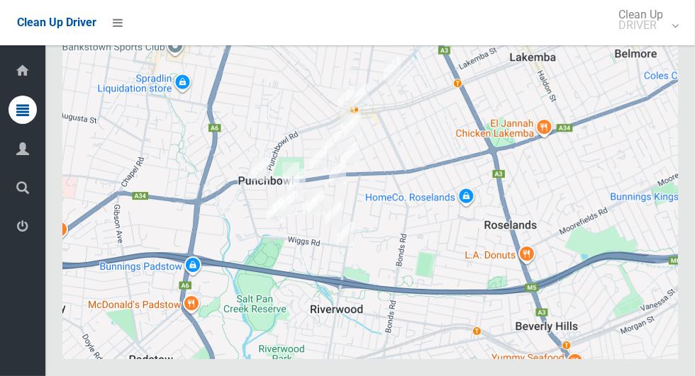
scroll to position [7913, 0]
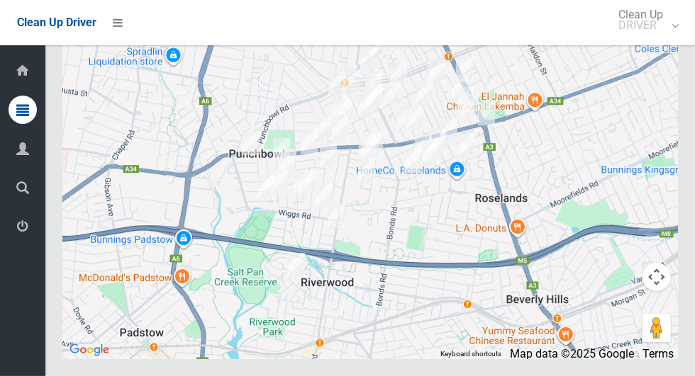
click at [450, 268] on div at bounding box center [369, 182] width 615 height 354
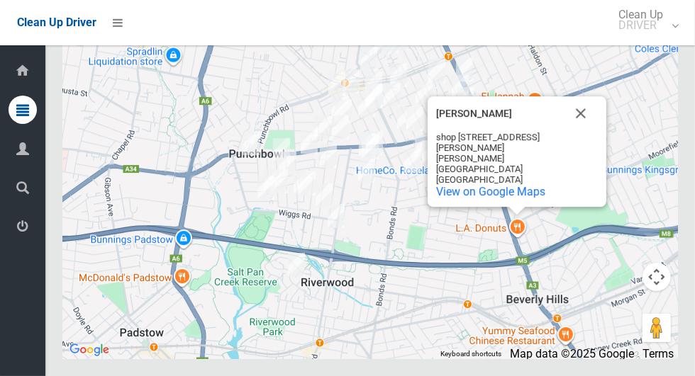
click at [570, 130] on button "Close" at bounding box center [581, 113] width 34 height 34
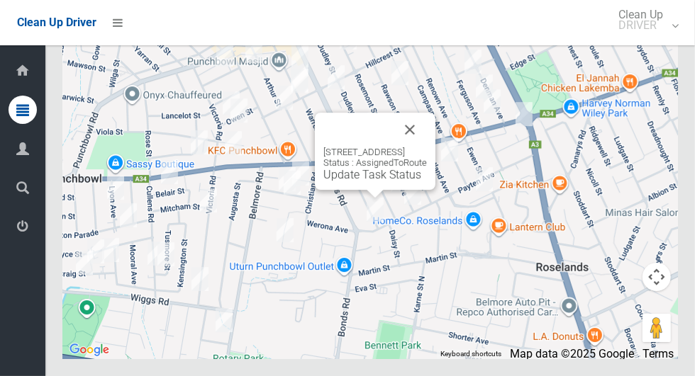
click at [370, 181] on link "Update Task Status" at bounding box center [372, 174] width 98 height 13
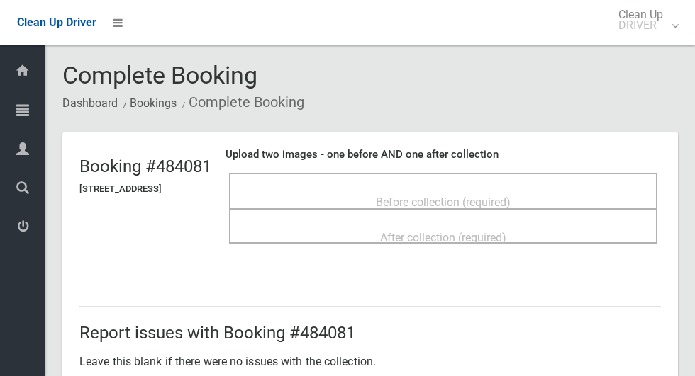
click at [510, 198] on span "Before collection (required)" at bounding box center [443, 202] width 135 height 13
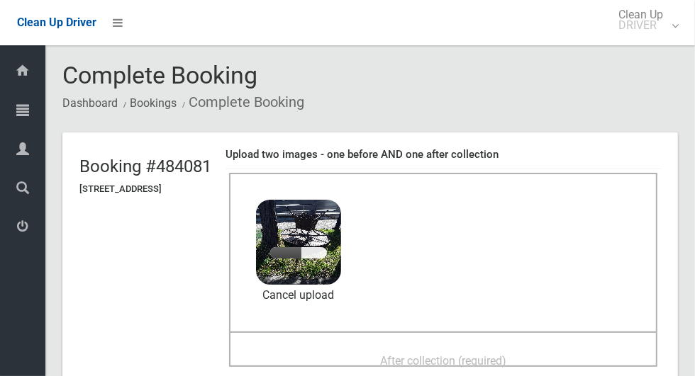
click at [506, 354] on span "After collection (required)" at bounding box center [443, 360] width 126 height 13
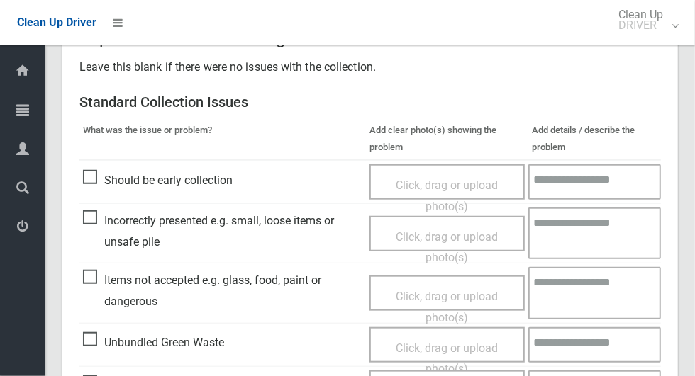
scroll to position [1160, 0]
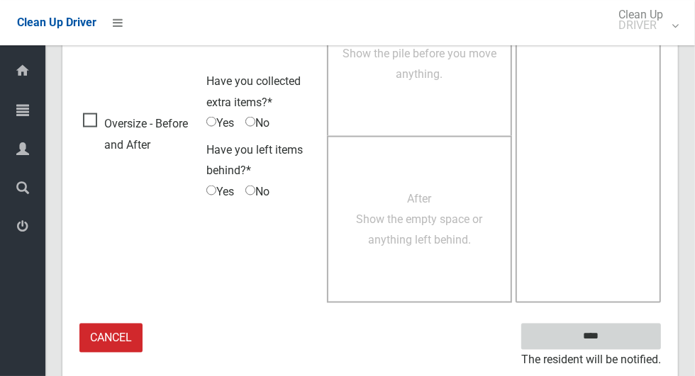
click at [639, 330] on input "****" at bounding box center [591, 337] width 140 height 26
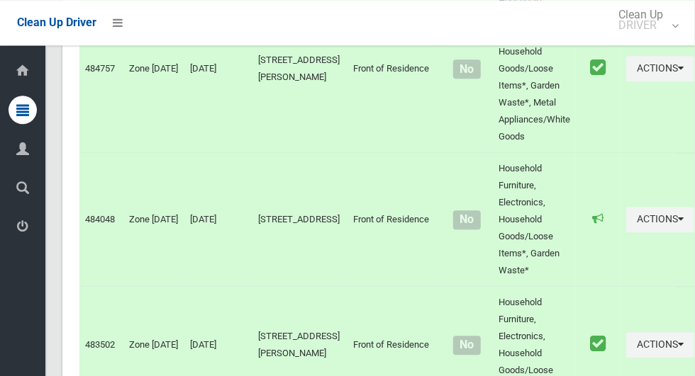
scroll to position [7913, 0]
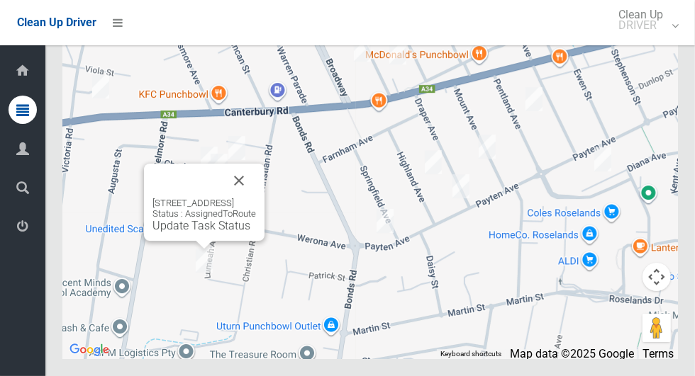
click at [256, 198] on button "Close" at bounding box center [239, 181] width 34 height 34
click at [152, 232] on link "Update Task Status" at bounding box center [201, 225] width 98 height 13
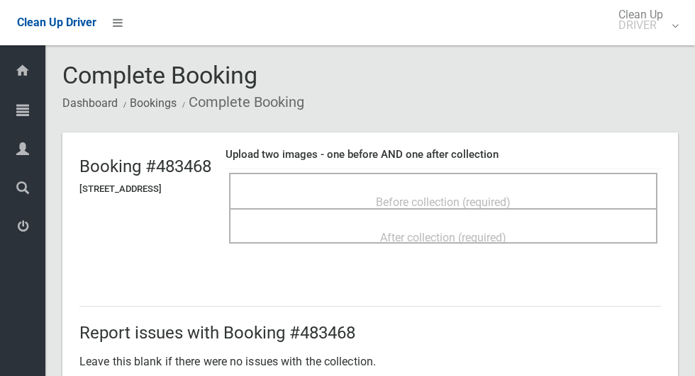
click at [566, 189] on div "Before collection (required)" at bounding box center [443, 202] width 397 height 26
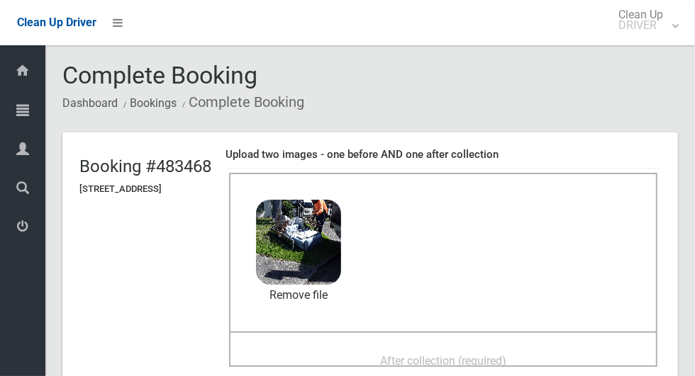
click at [507, 347] on div "After collection (required)" at bounding box center [443, 360] width 397 height 26
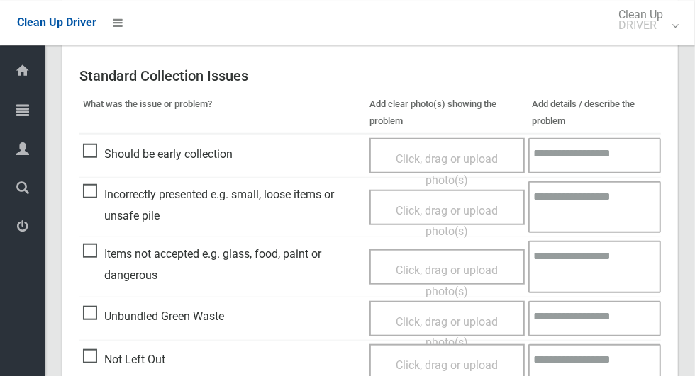
scroll to position [1160, 0]
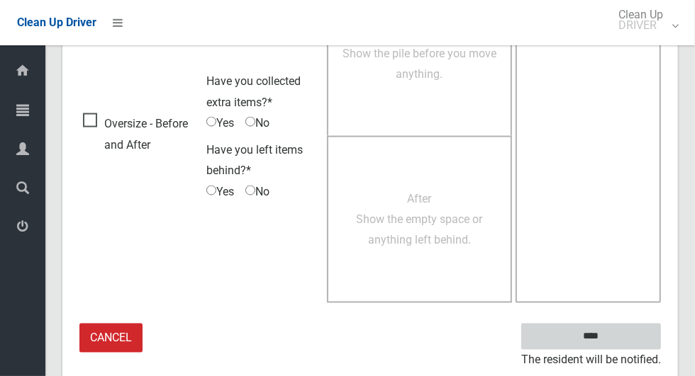
click at [624, 331] on input "****" at bounding box center [591, 337] width 140 height 26
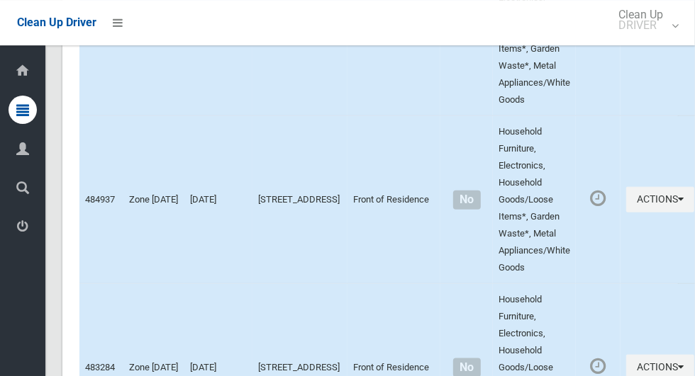
scroll to position [7779, 0]
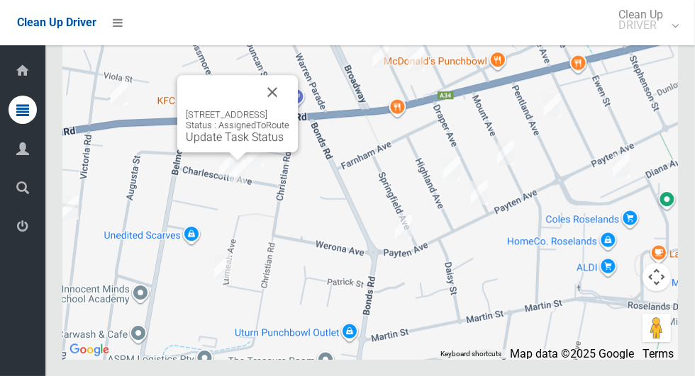
click at [289, 109] on button "Close" at bounding box center [272, 92] width 34 height 34
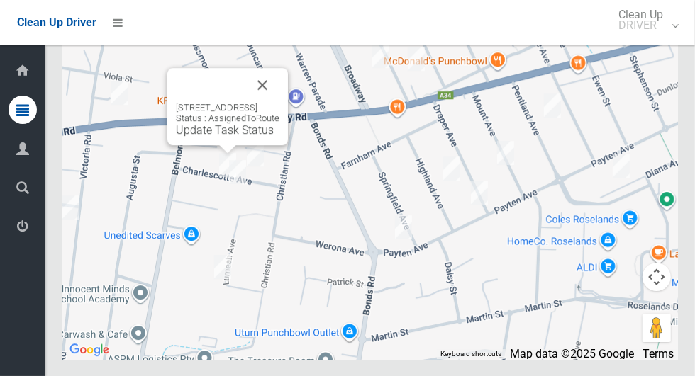
click at [279, 102] on button "Close" at bounding box center [262, 85] width 34 height 34
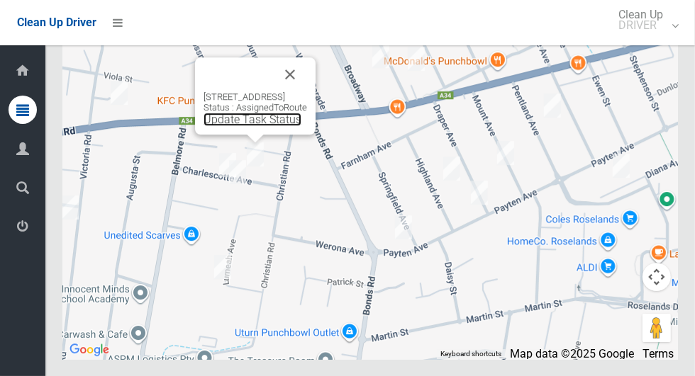
click at [237, 126] on link "Update Task Status" at bounding box center [252, 119] width 98 height 13
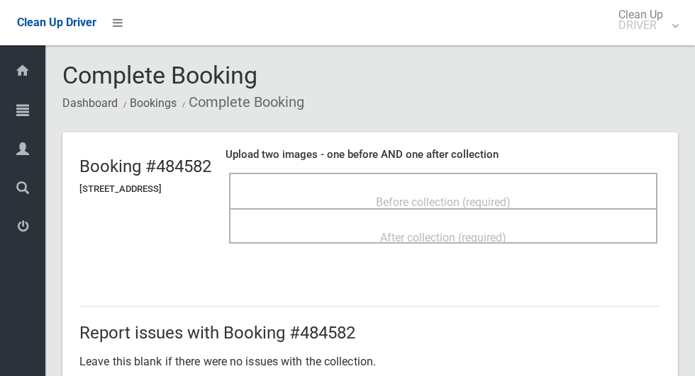
click at [600, 194] on div "Before collection (required)" at bounding box center [443, 202] width 397 height 26
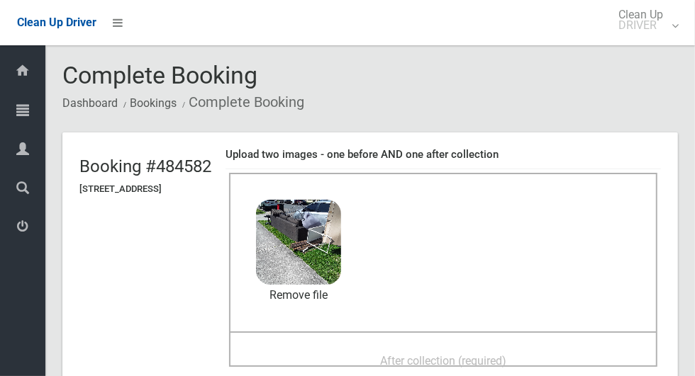
click at [495, 354] on span "After collection (required)" at bounding box center [443, 360] width 126 height 13
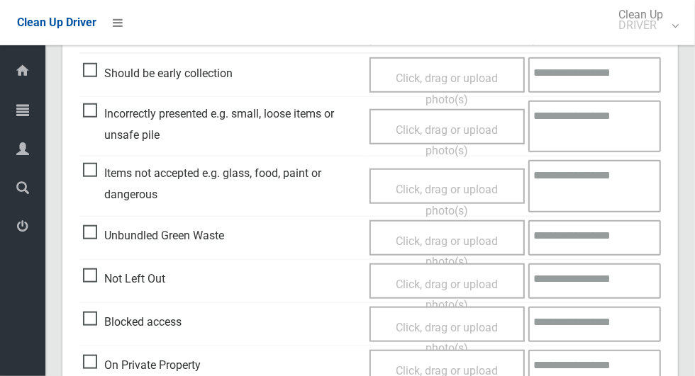
scroll to position [1160, 0]
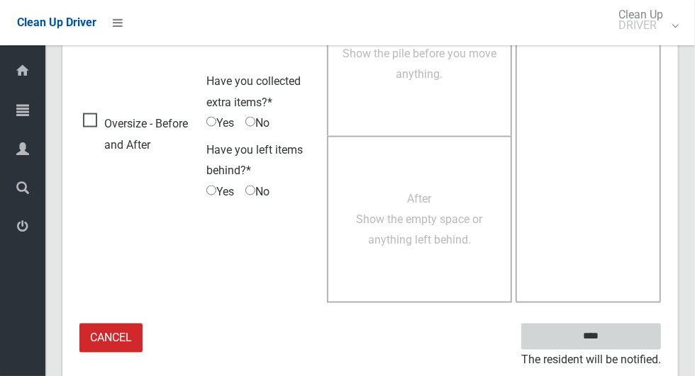
click at [620, 326] on input "****" at bounding box center [591, 337] width 140 height 26
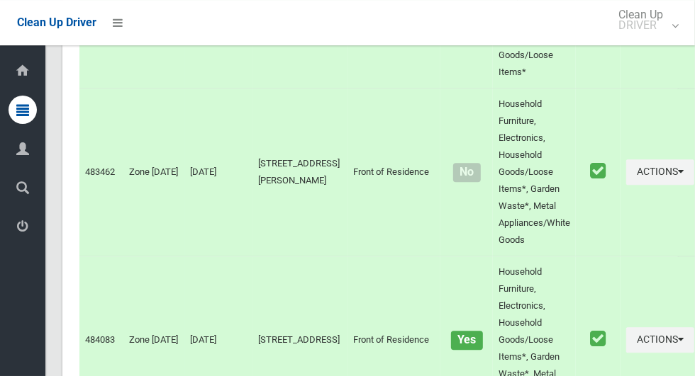
scroll to position [7779, 0]
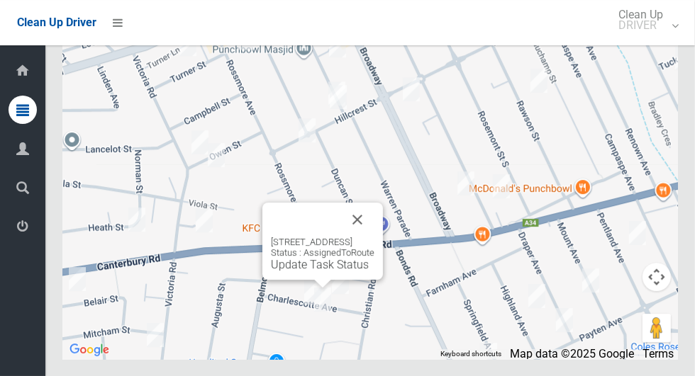
click at [284, 271] on link "Update Task Status" at bounding box center [320, 264] width 98 height 13
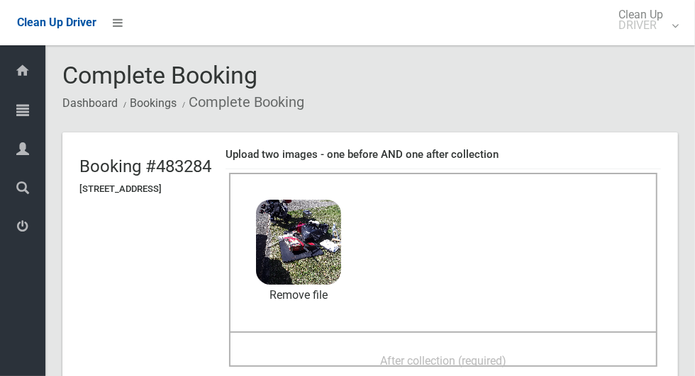
click at [512, 347] on div "After collection (required)" at bounding box center [443, 360] width 397 height 26
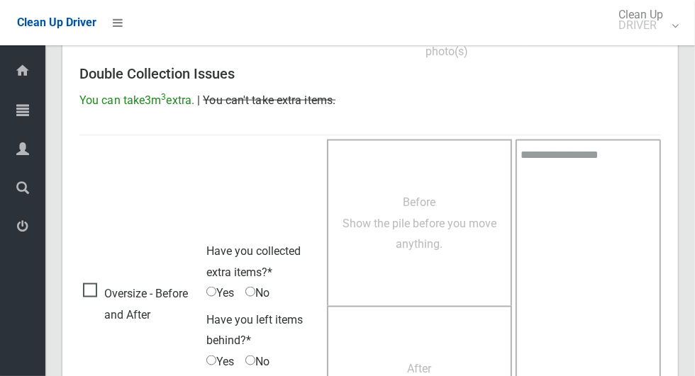
scroll to position [1160, 0]
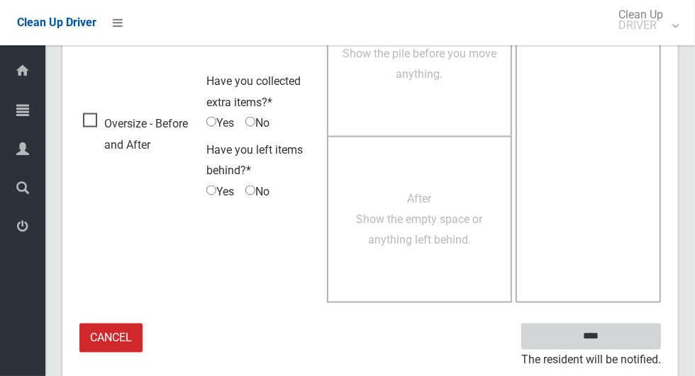
click at [628, 337] on input "****" at bounding box center [591, 337] width 140 height 26
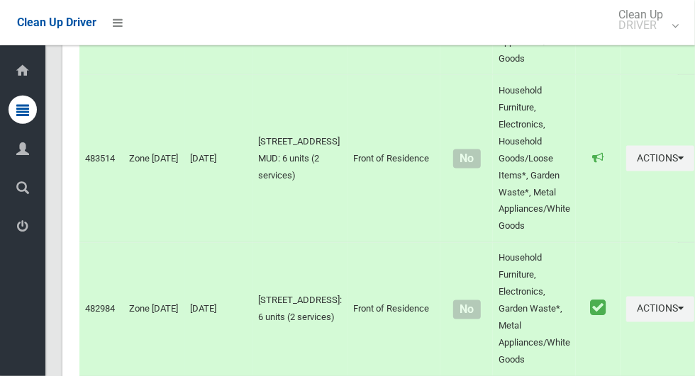
scroll to position [7779, 0]
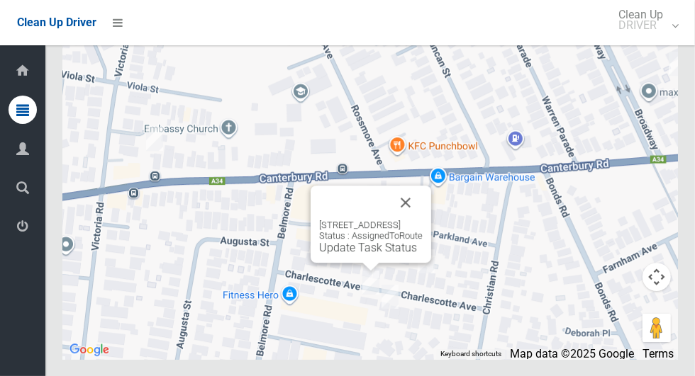
click at [335, 254] on link "Update Task Status" at bounding box center [368, 247] width 98 height 13
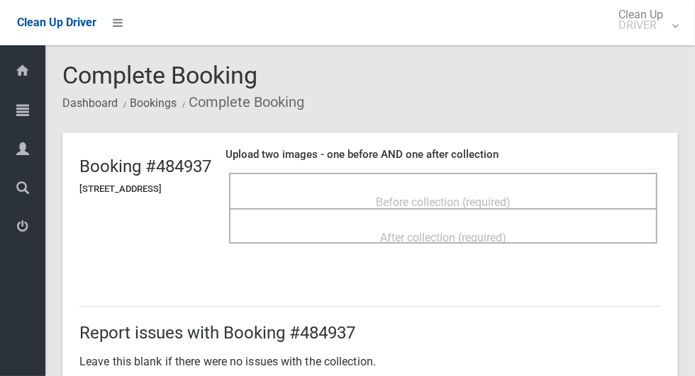
click at [572, 189] on div "Before collection (required)" at bounding box center [443, 202] width 397 height 26
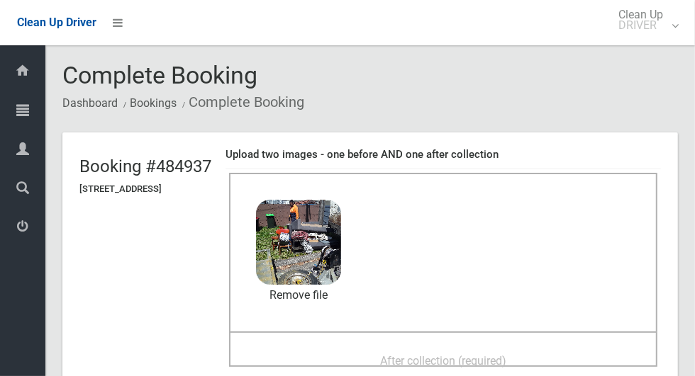
click at [529, 347] on div "After collection (required)" at bounding box center [443, 360] width 397 height 26
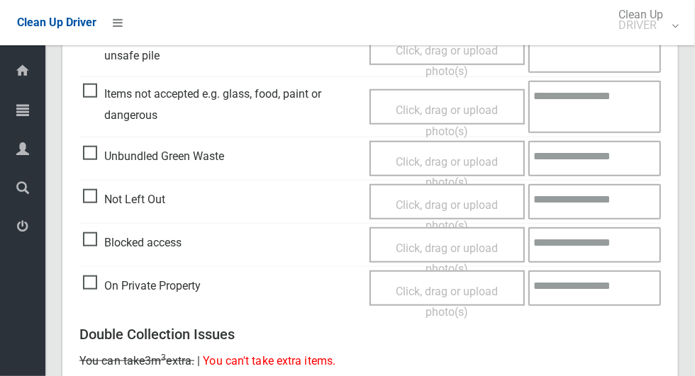
scroll to position [1160, 0]
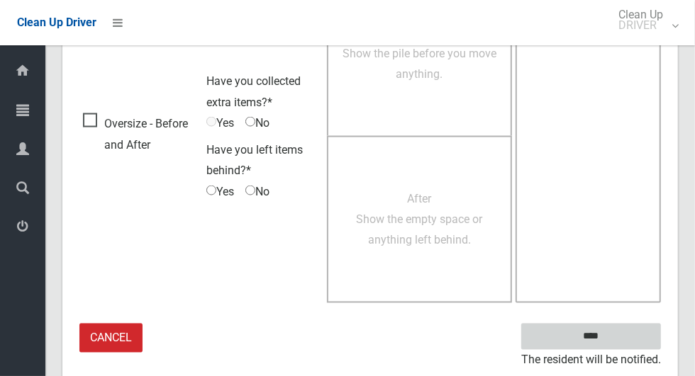
click at [615, 336] on input "****" at bounding box center [591, 337] width 140 height 26
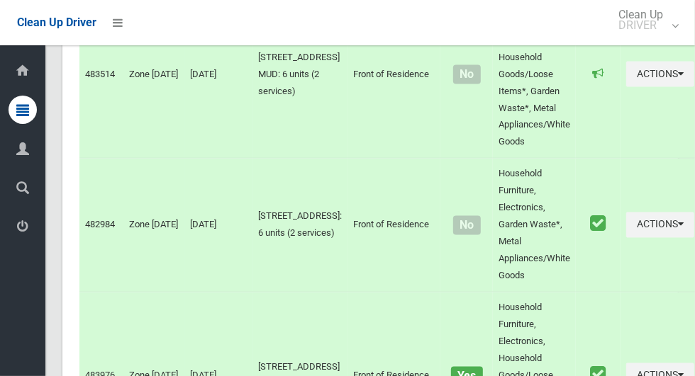
scroll to position [7779, 0]
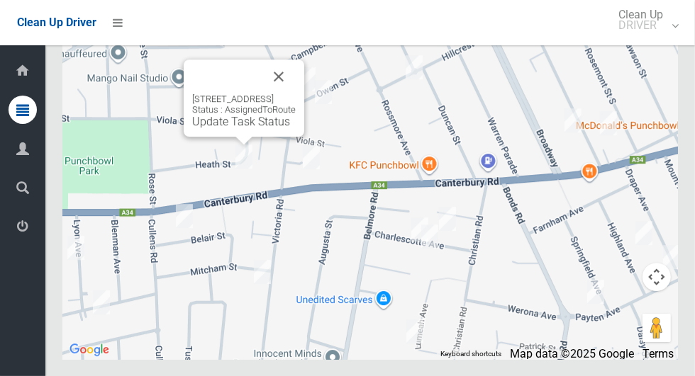
click at [296, 94] on button "Close" at bounding box center [279, 77] width 34 height 34
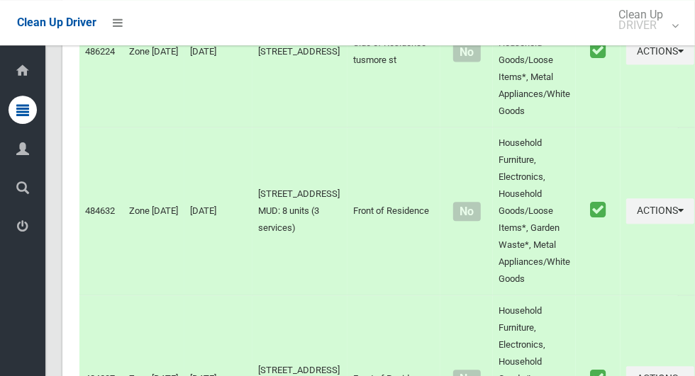
scroll to position [0, 0]
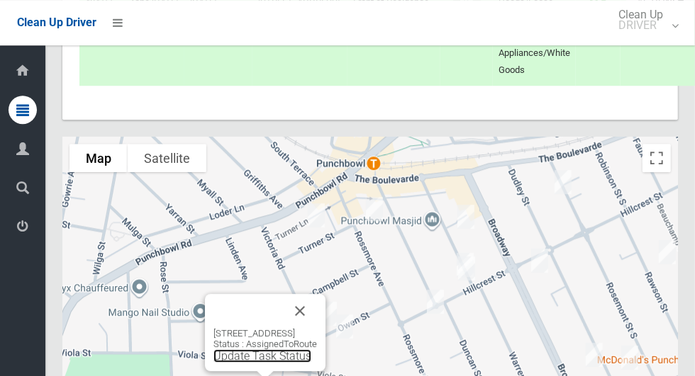
scroll to position [7779, 0]
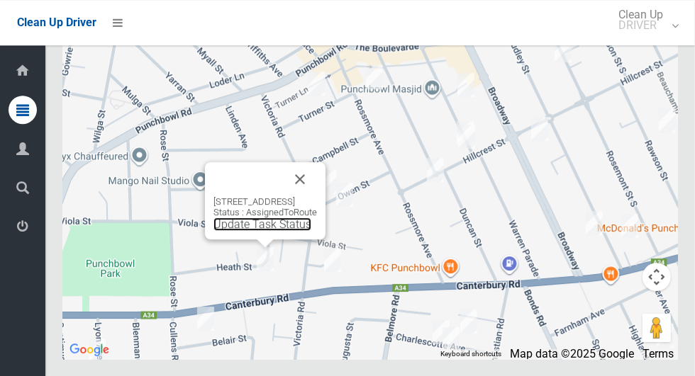
click at [259, 231] on link "Update Task Status" at bounding box center [262, 224] width 98 height 13
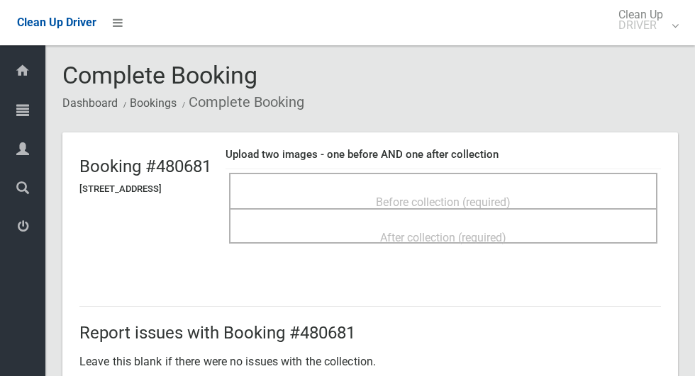
click at [587, 199] on div "Before collection (required)" at bounding box center [443, 202] width 397 height 26
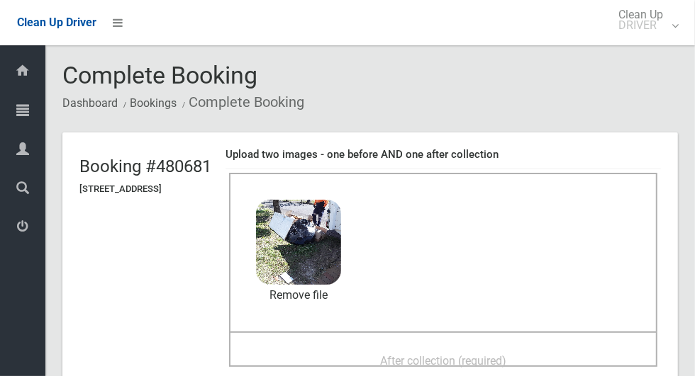
click at [522, 347] on div "After collection (required)" at bounding box center [443, 360] width 397 height 26
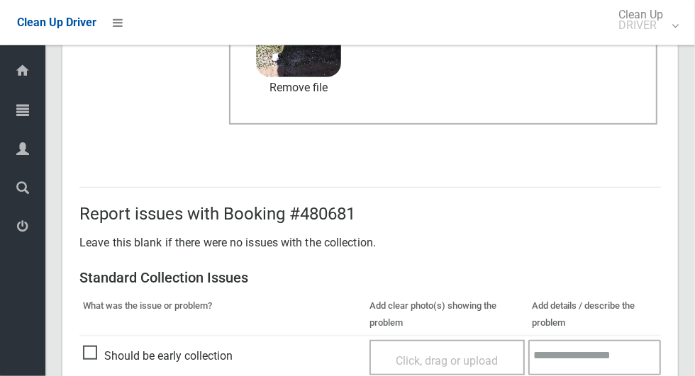
scroll to position [1160, 0]
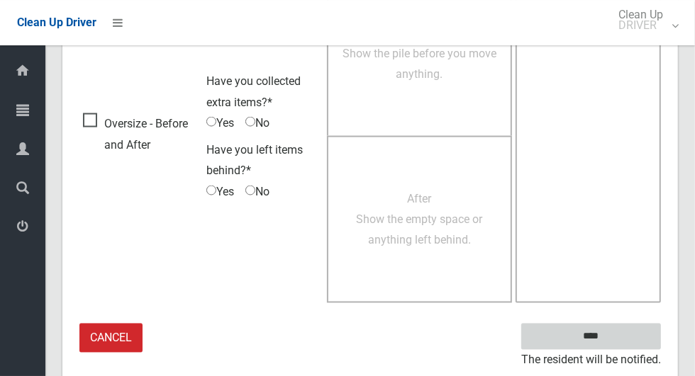
click at [615, 337] on input "****" at bounding box center [591, 337] width 140 height 26
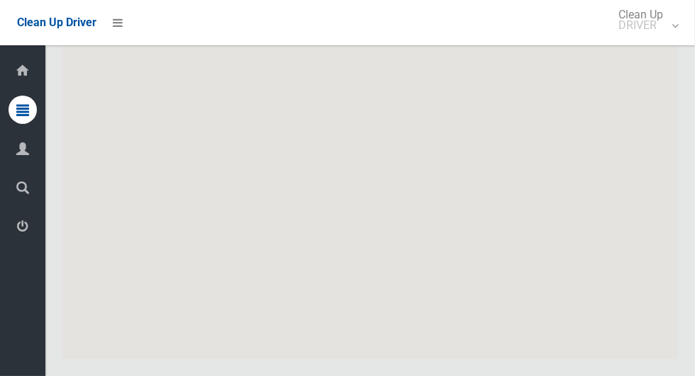
scroll to position [7779, 0]
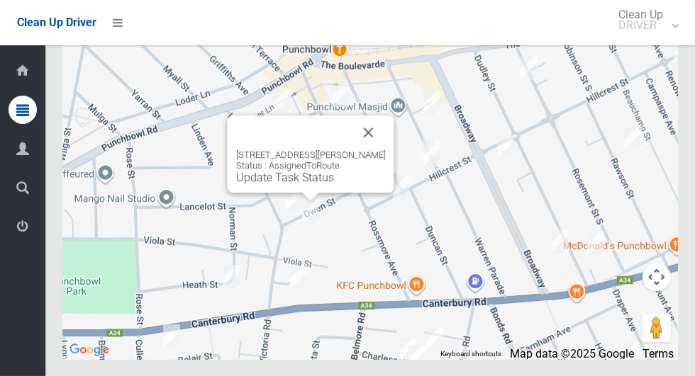
click at [376, 150] on button "Close" at bounding box center [369, 133] width 34 height 34
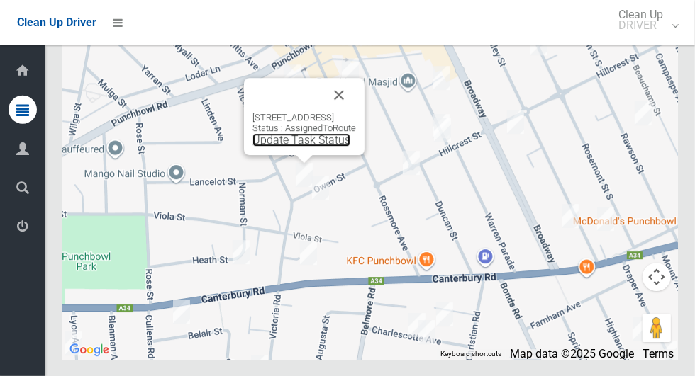
click at [296, 147] on link "Update Task Status" at bounding box center [301, 139] width 98 height 13
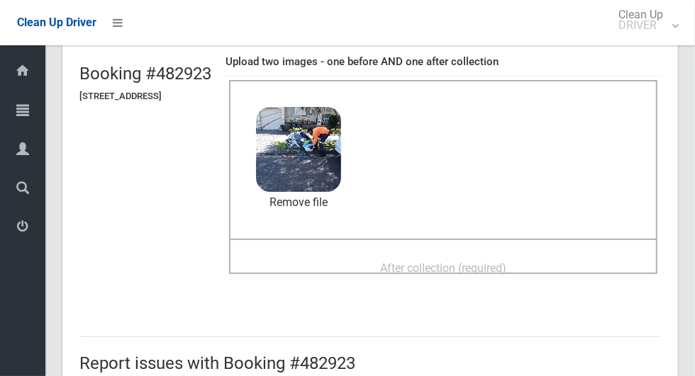
scroll to position [99, 0]
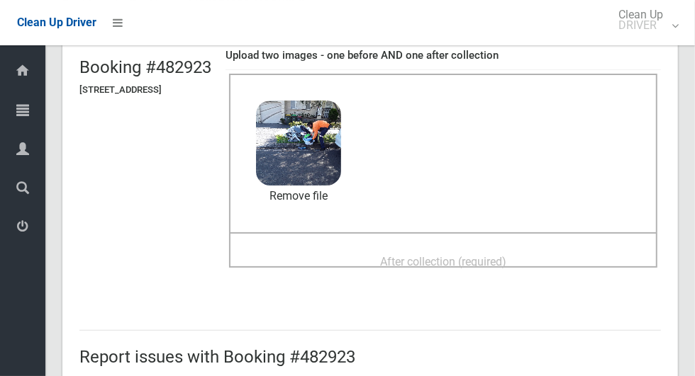
click at [555, 252] on div "After collection (required)" at bounding box center [443, 261] width 397 height 26
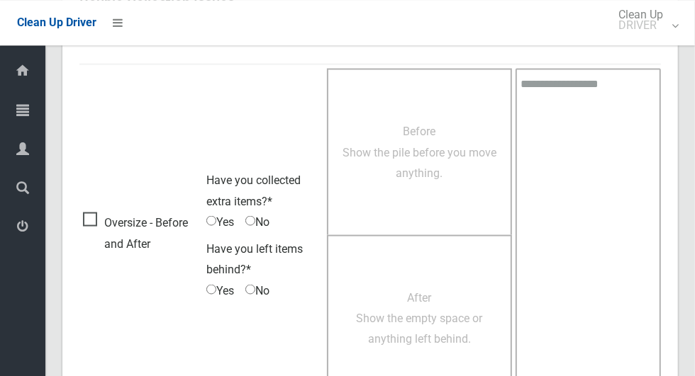
scroll to position [1160, 0]
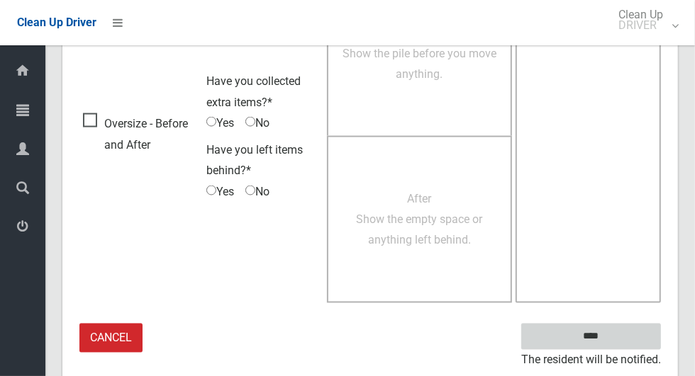
click at [625, 325] on input "****" at bounding box center [591, 337] width 140 height 26
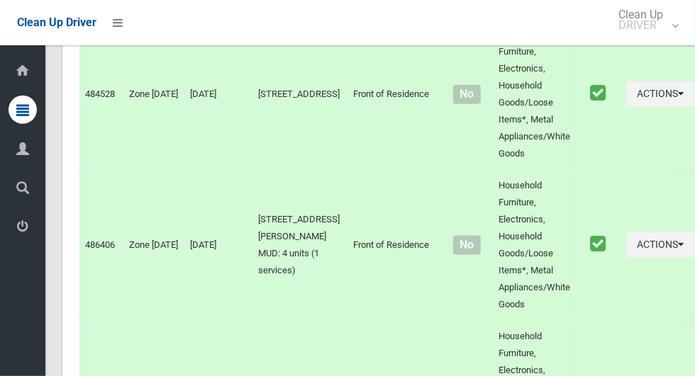
scroll to position [7779, 0]
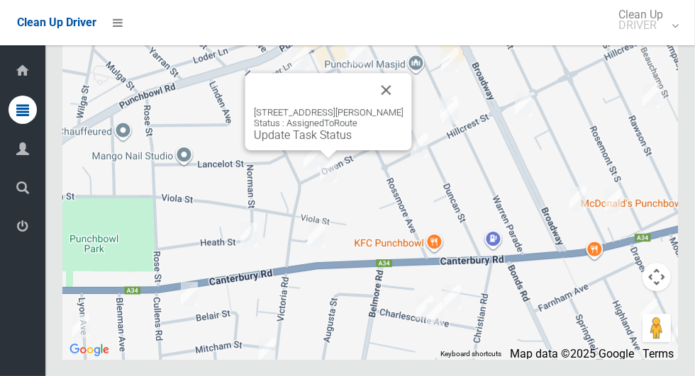
click at [326, 142] on link "Update Task Status" at bounding box center [303, 134] width 98 height 13
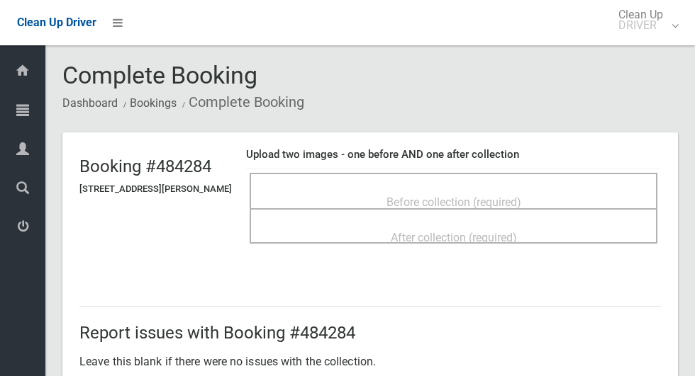
click at [546, 196] on div "Before collection (required)" at bounding box center [453, 202] width 376 height 26
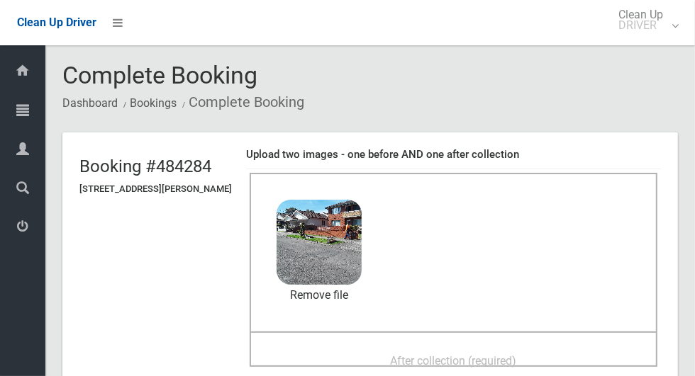
click at [504, 347] on div "After collection (required)" at bounding box center [453, 360] width 376 height 26
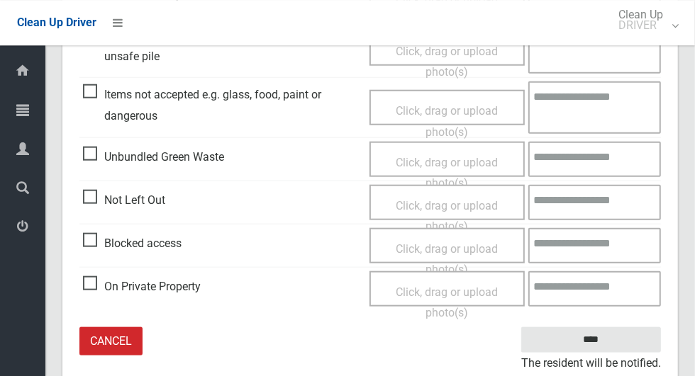
scroll to position [732, 0]
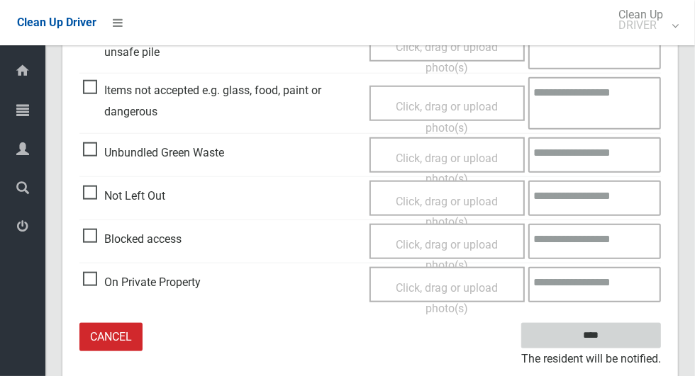
click at [598, 329] on input "****" at bounding box center [591, 336] width 140 height 26
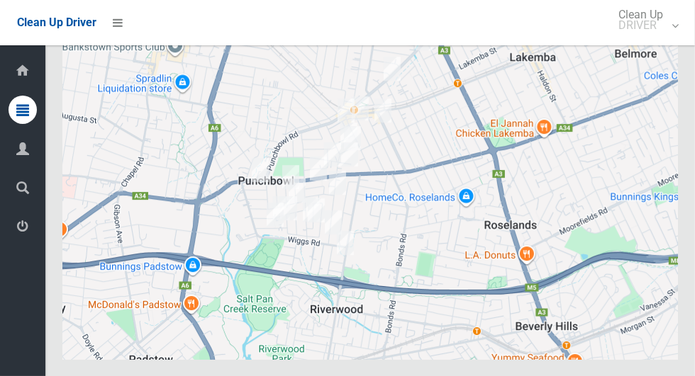
scroll to position [7779, 0]
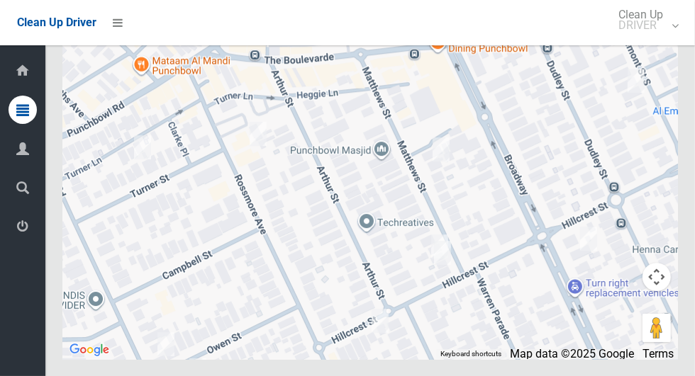
click at [208, 186] on div at bounding box center [369, 182] width 615 height 354
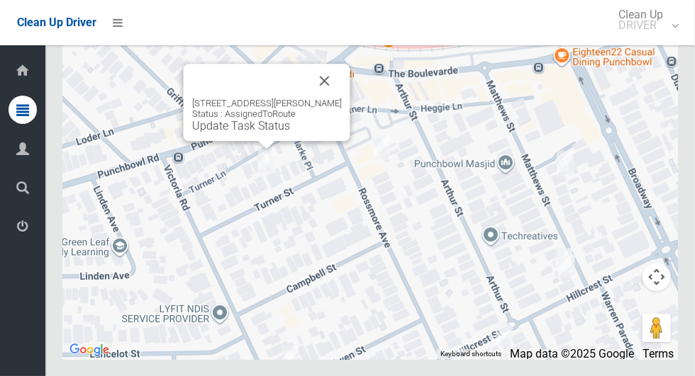
click at [333, 98] on button "Close" at bounding box center [325, 81] width 34 height 34
